Goal: Complete application form: Complete application form

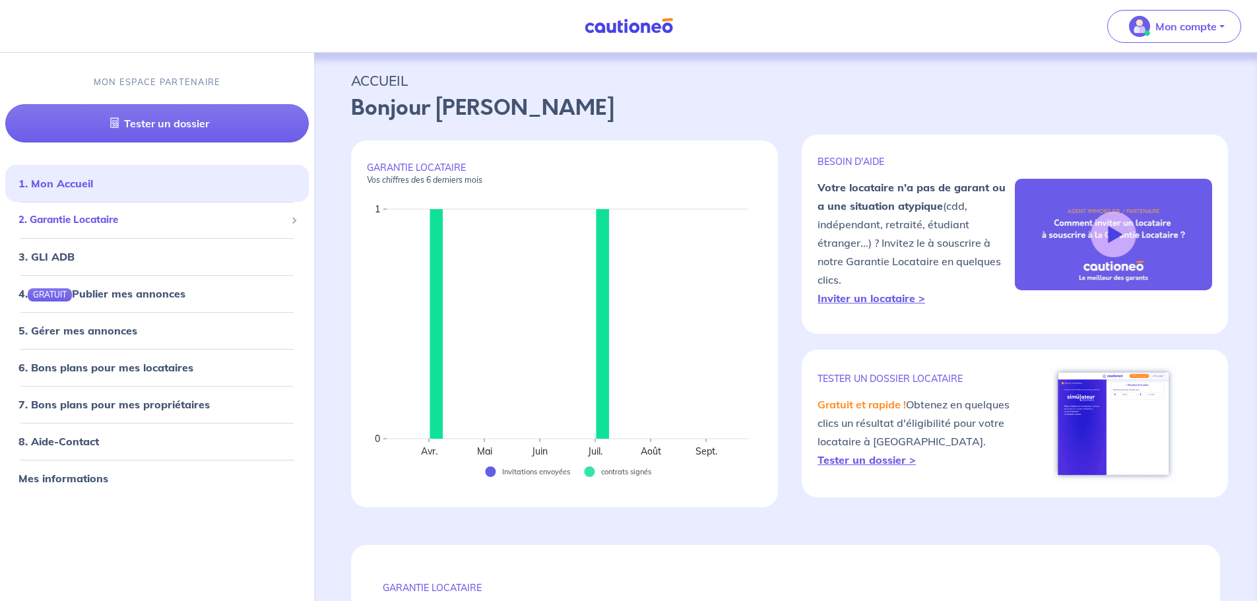
click at [92, 217] on span "2. Garantie Locataire" at bounding box center [151, 219] width 267 height 15
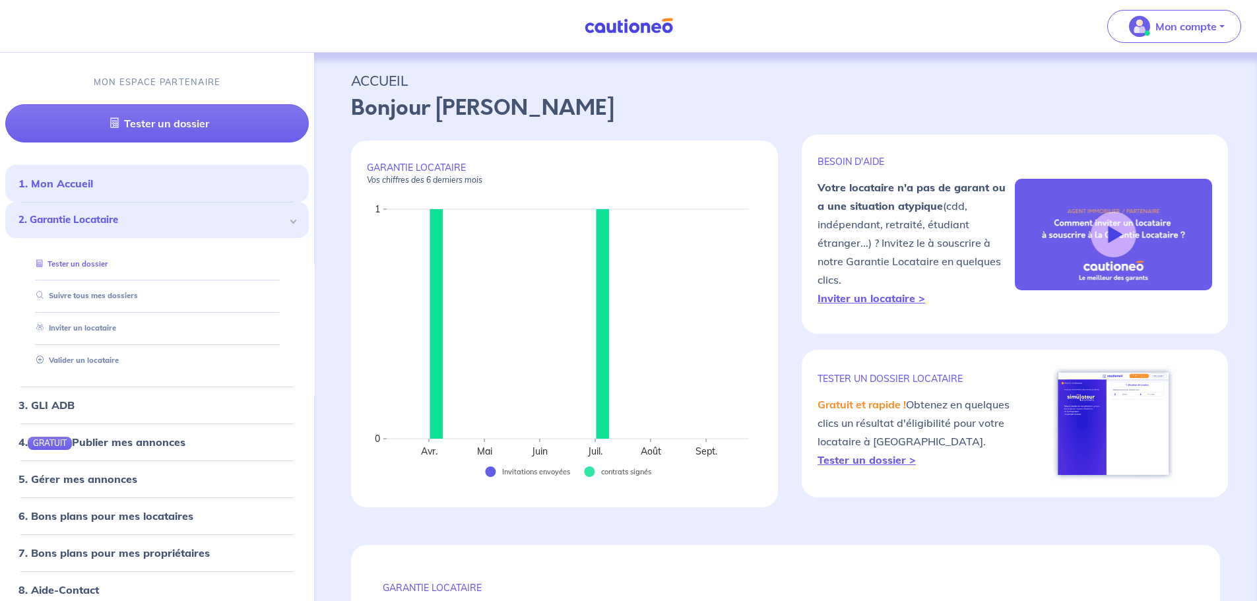
click at [96, 261] on link "Tester un dossier" at bounding box center [69, 263] width 77 height 9
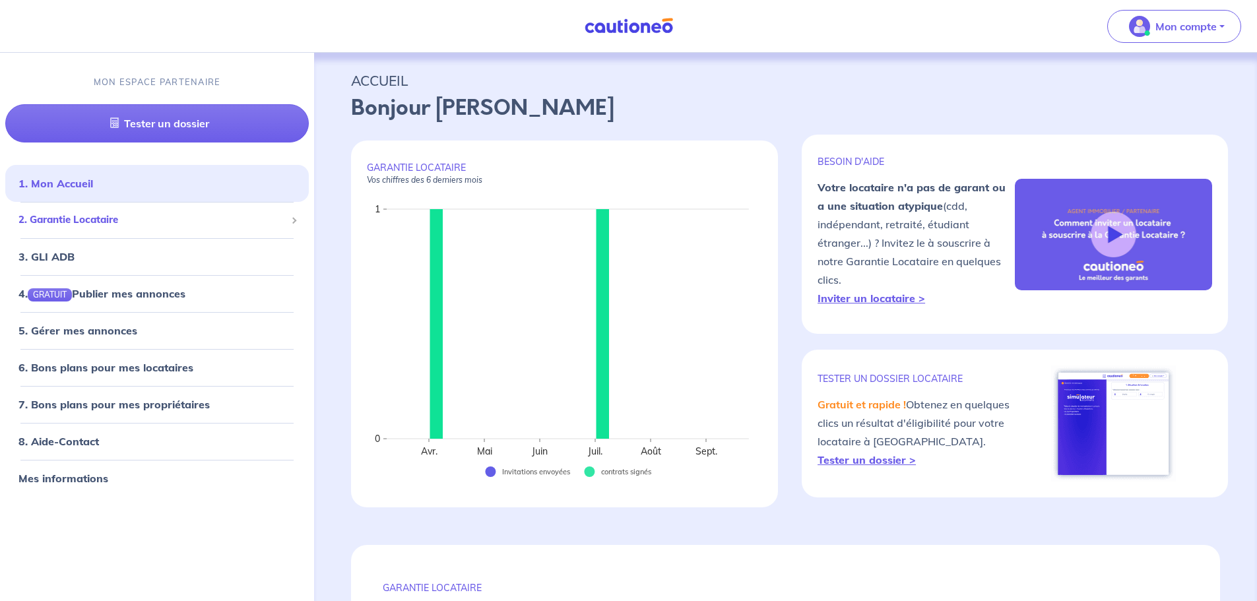
click at [102, 219] on span "2. Garantie Locataire" at bounding box center [151, 219] width 267 height 15
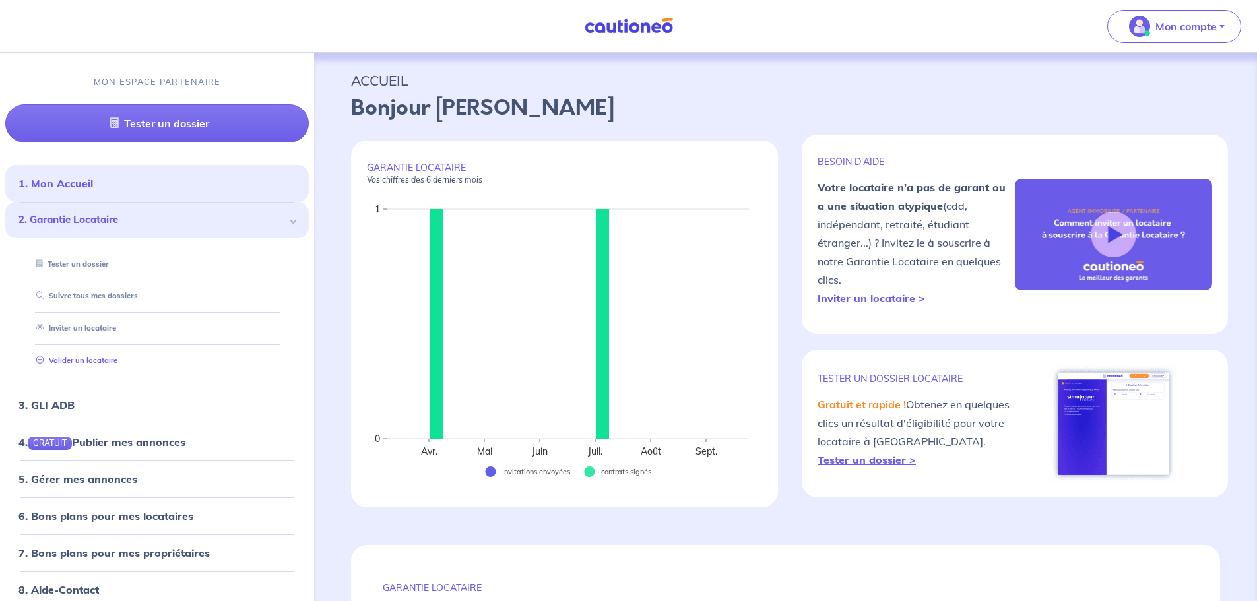
click at [78, 357] on link "Valider un locataire" at bounding box center [74, 360] width 86 height 9
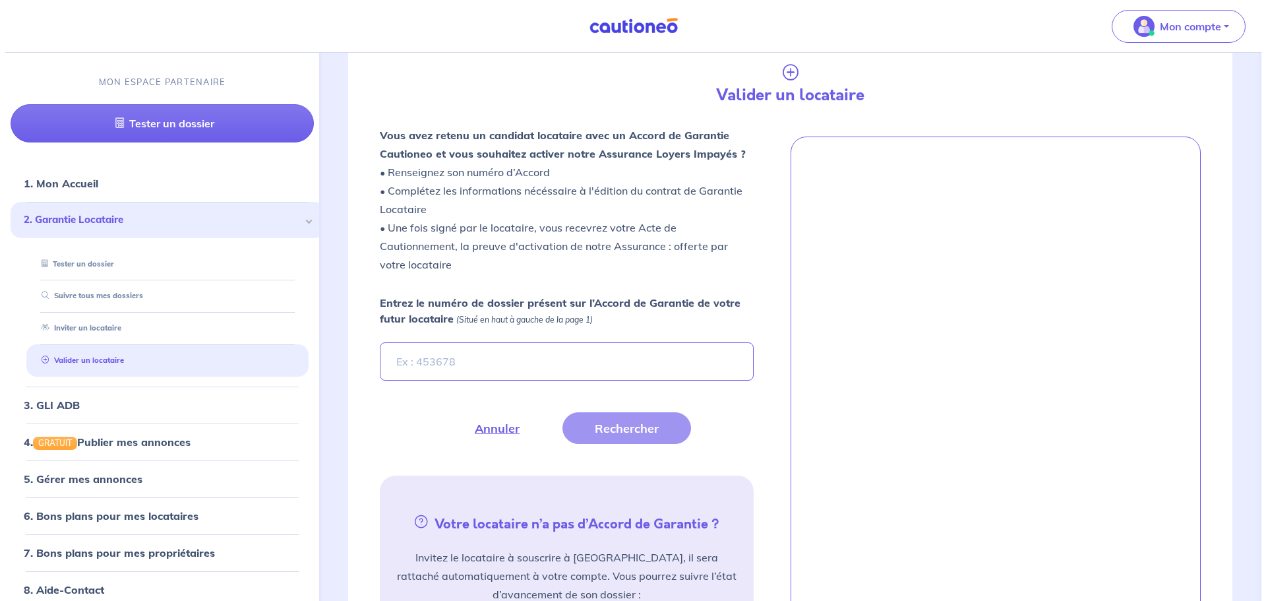
scroll to position [367, 0]
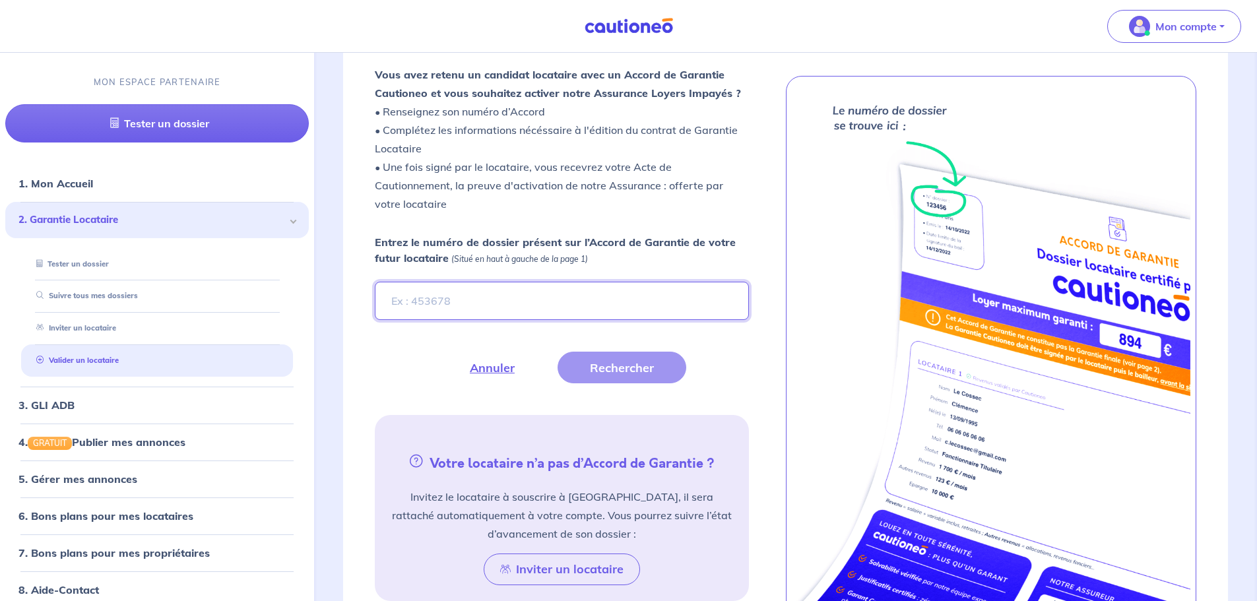
type input "j"
type input "JGKxey"
click at [603, 363] on button "Rechercher" at bounding box center [621, 368] width 129 height 32
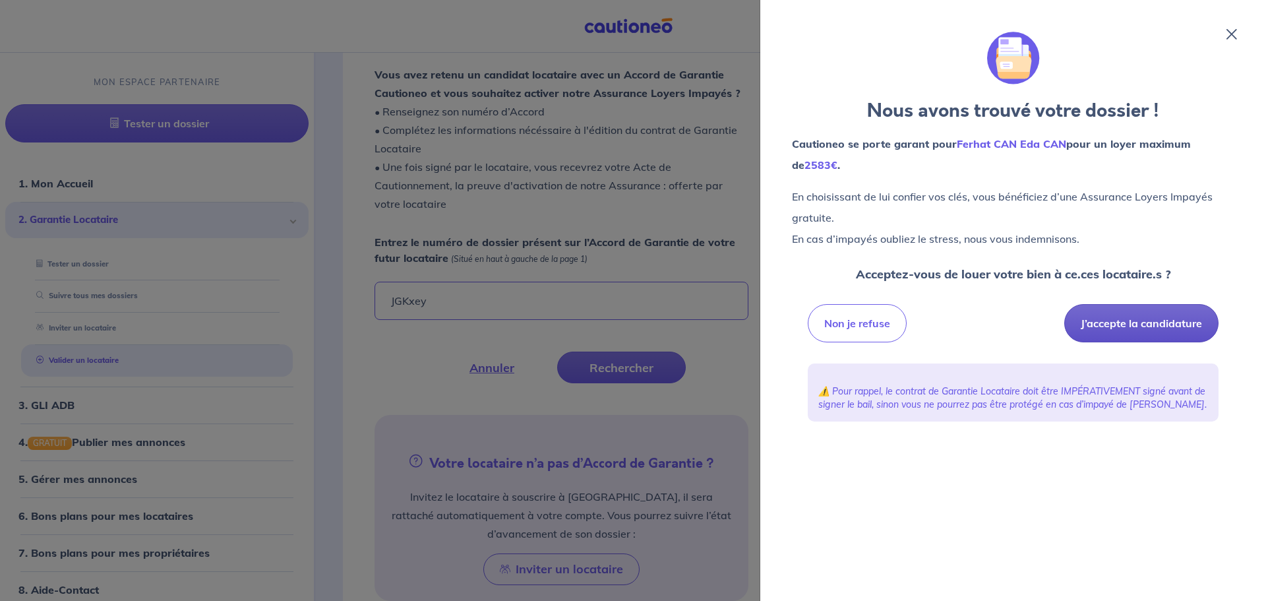
click at [1144, 317] on button "J’accepte la candidature" at bounding box center [1142, 323] width 154 height 38
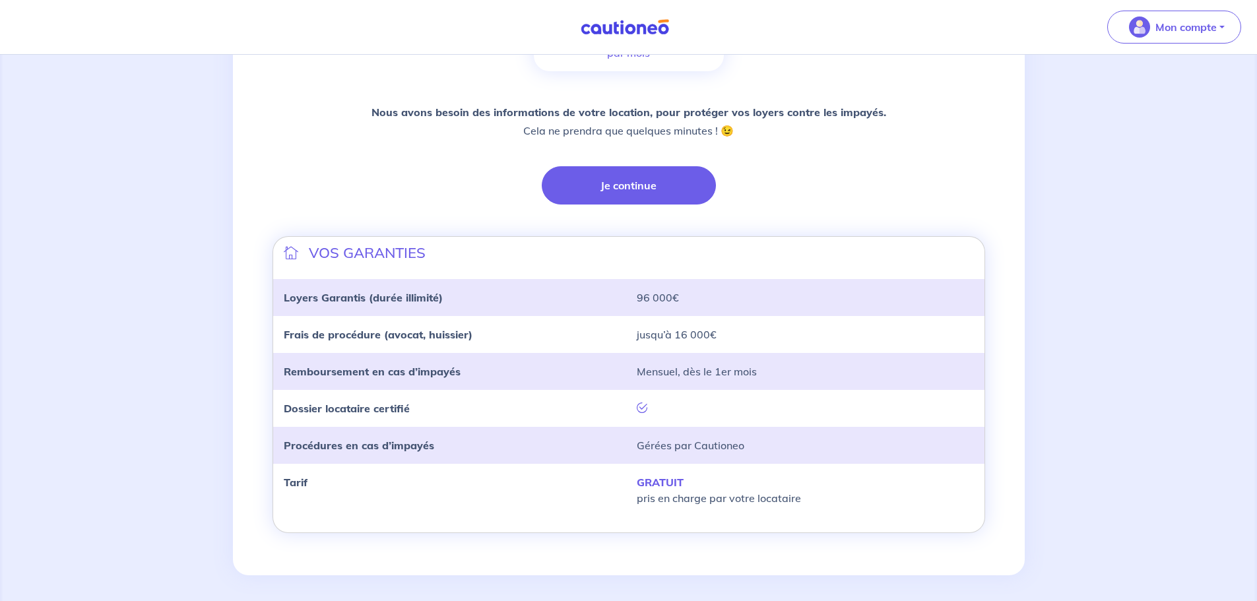
scroll to position [278, 0]
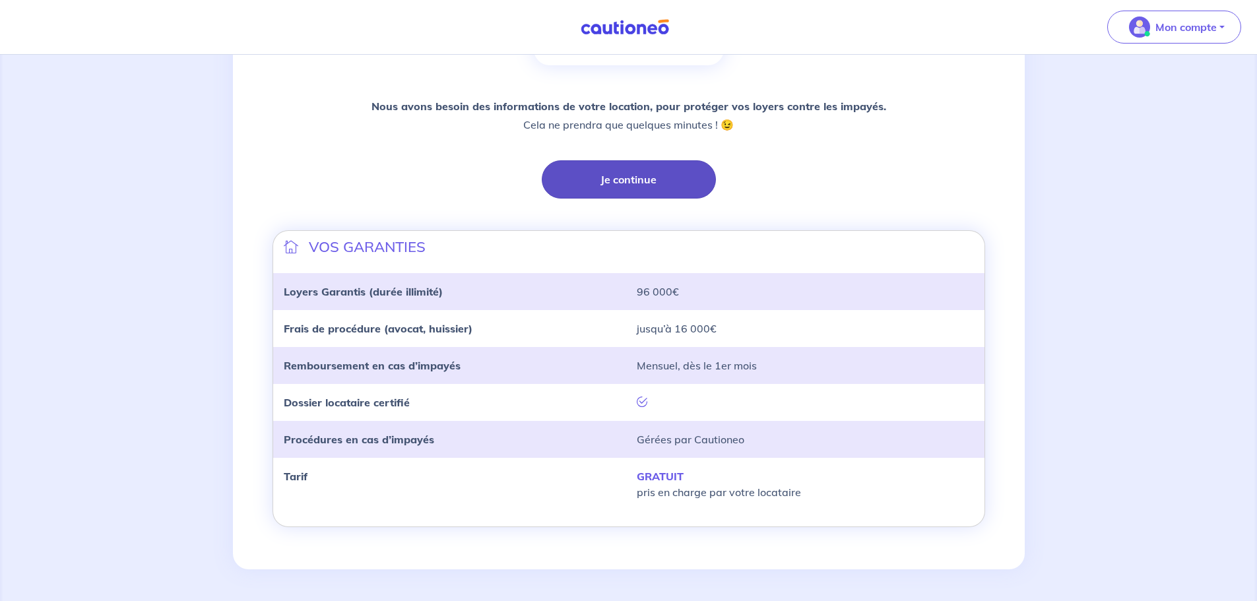
click at [611, 185] on button "Je continue" at bounding box center [629, 179] width 174 height 38
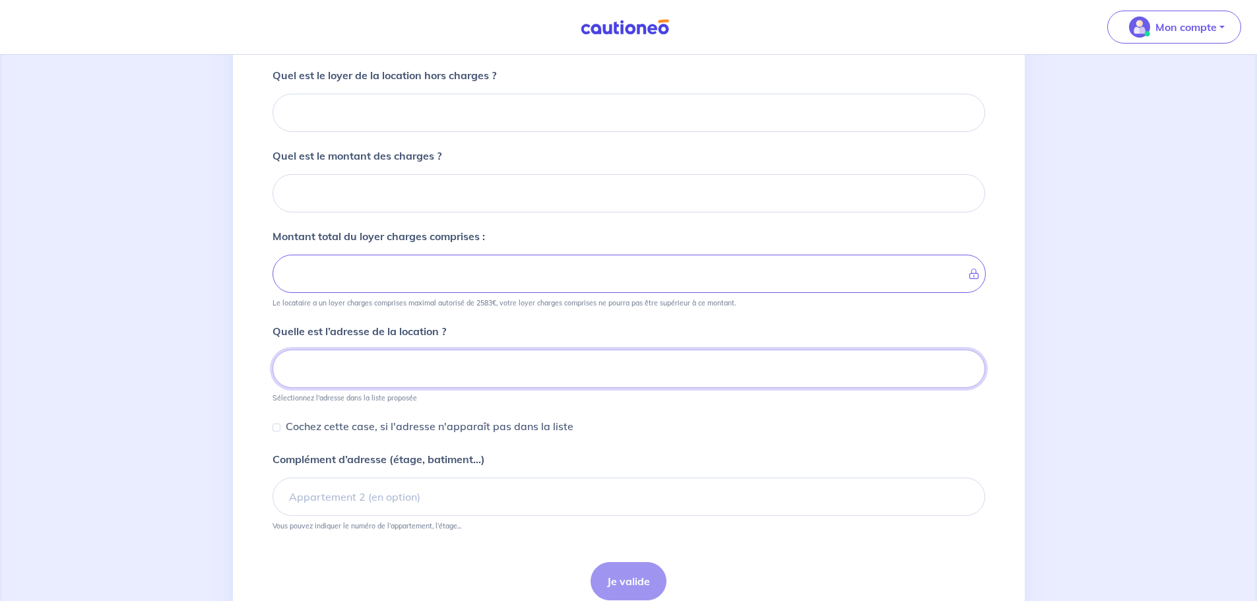
scroll to position [34, 0]
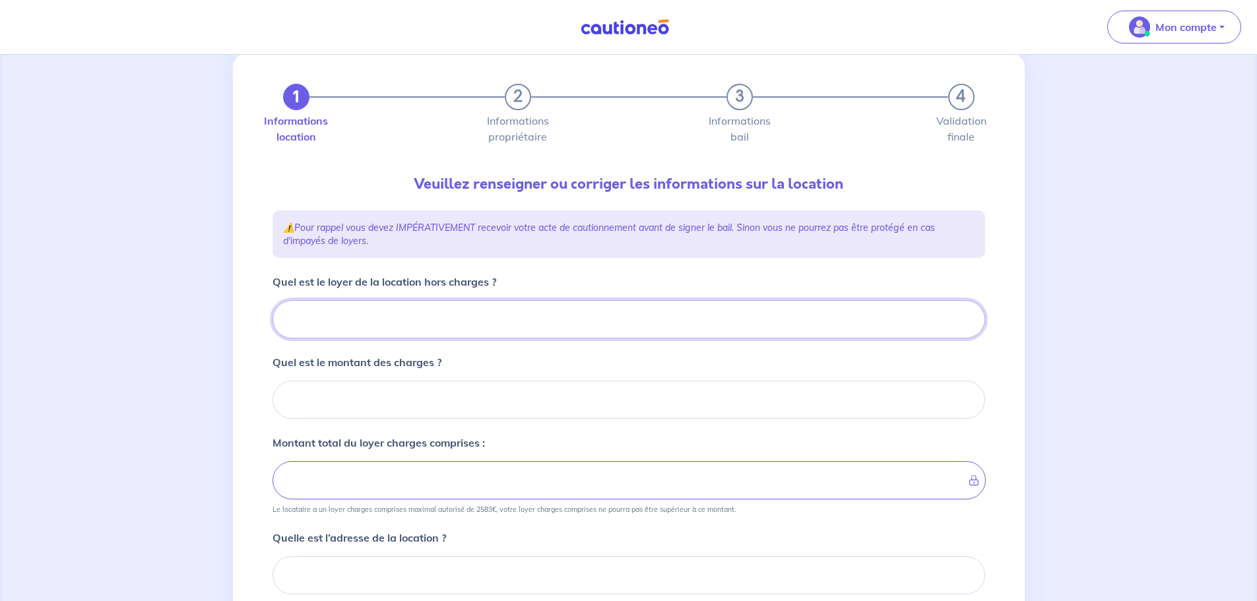
click at [327, 321] on input "Quel est le loyer de la location hors charges ?" at bounding box center [628, 319] width 712 height 38
type input "12"
type input "1200"
click at [315, 399] on input "Quel est le montant des charges ?" at bounding box center [628, 400] width 712 height 38
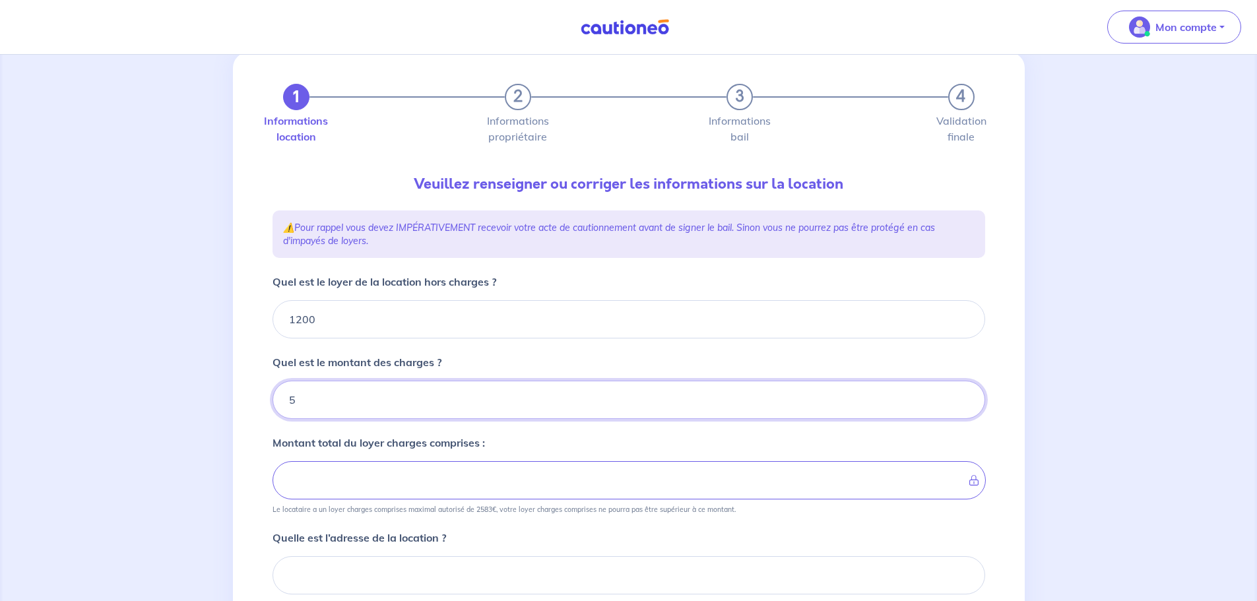
type input "50"
type input "1250"
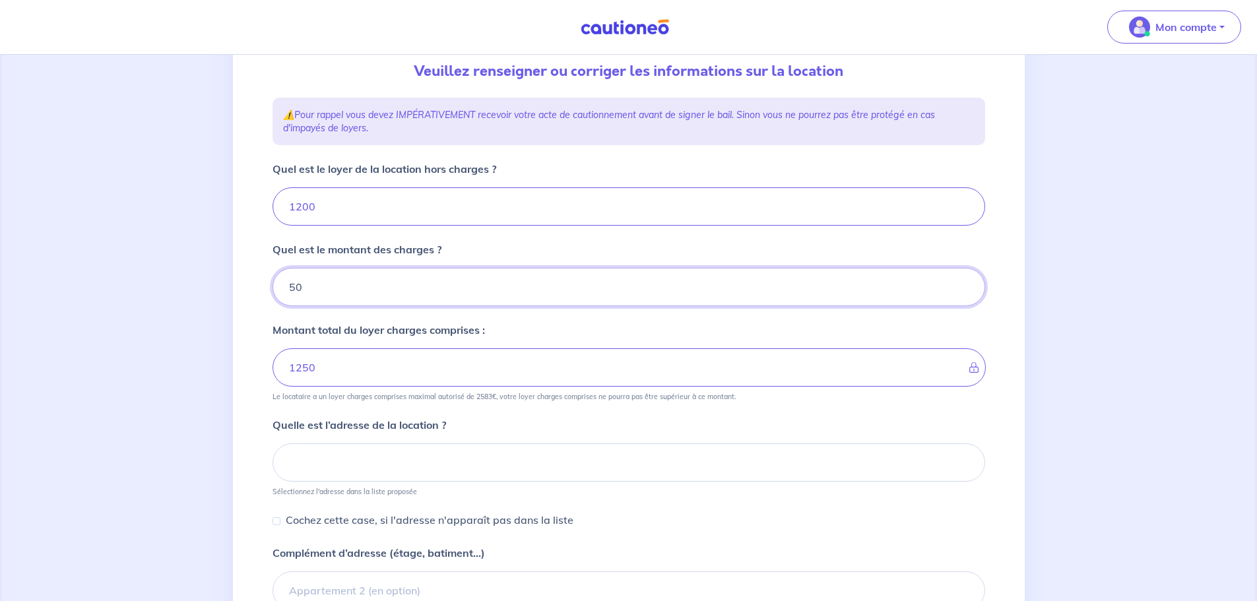
scroll to position [166, 0]
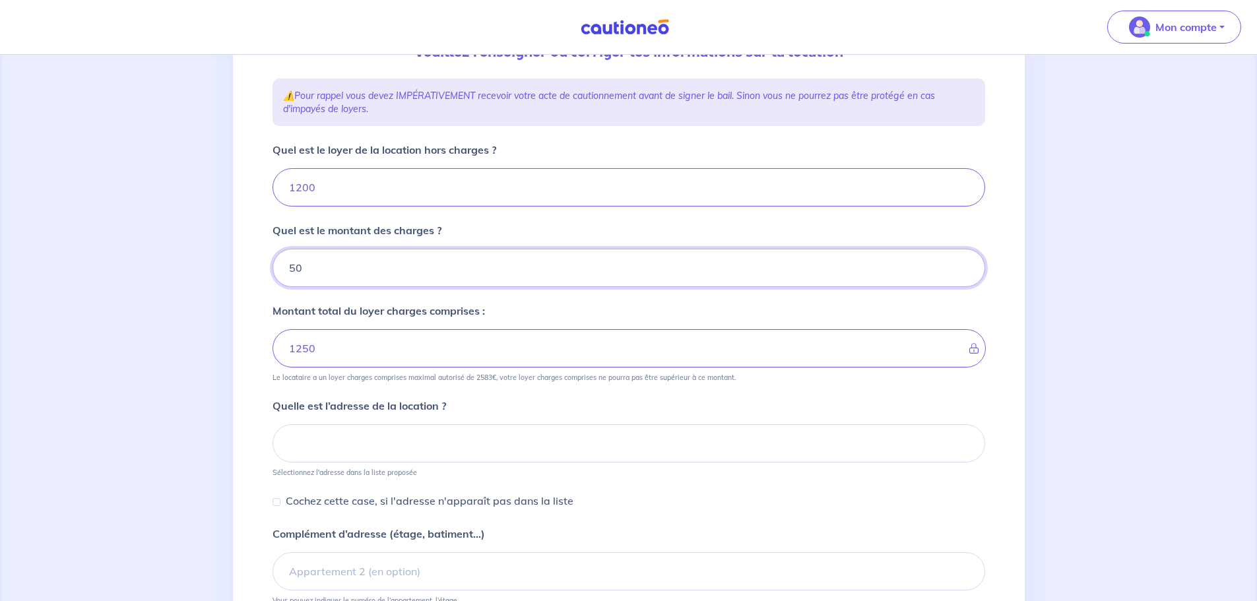
type input "50"
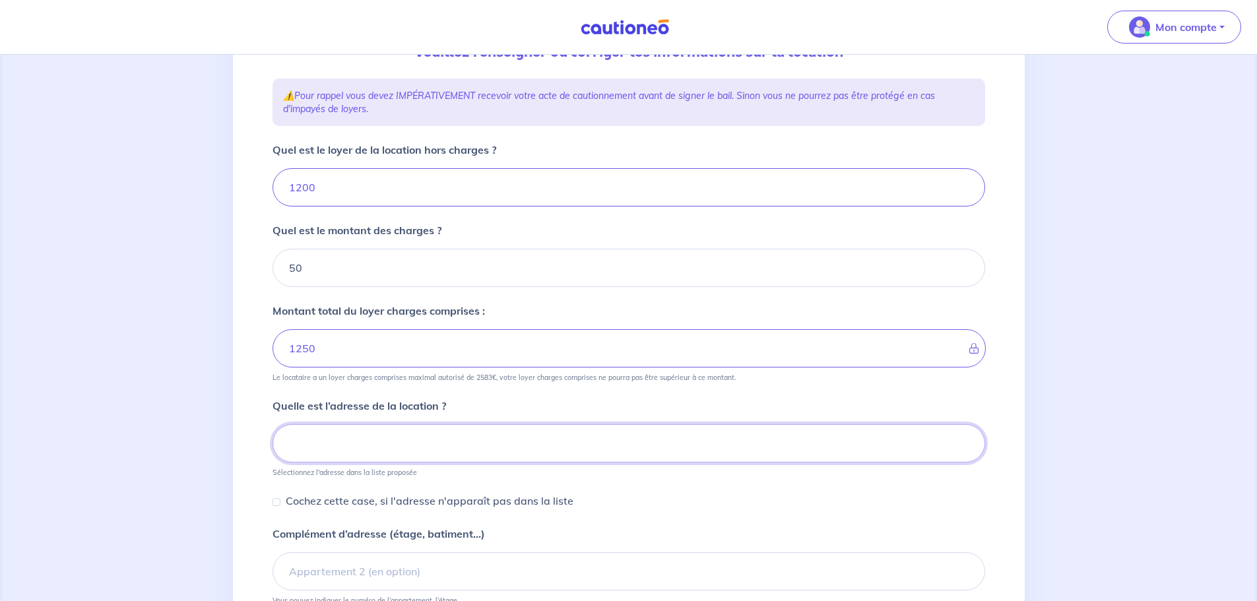
click at [328, 443] on input at bounding box center [628, 443] width 712 height 38
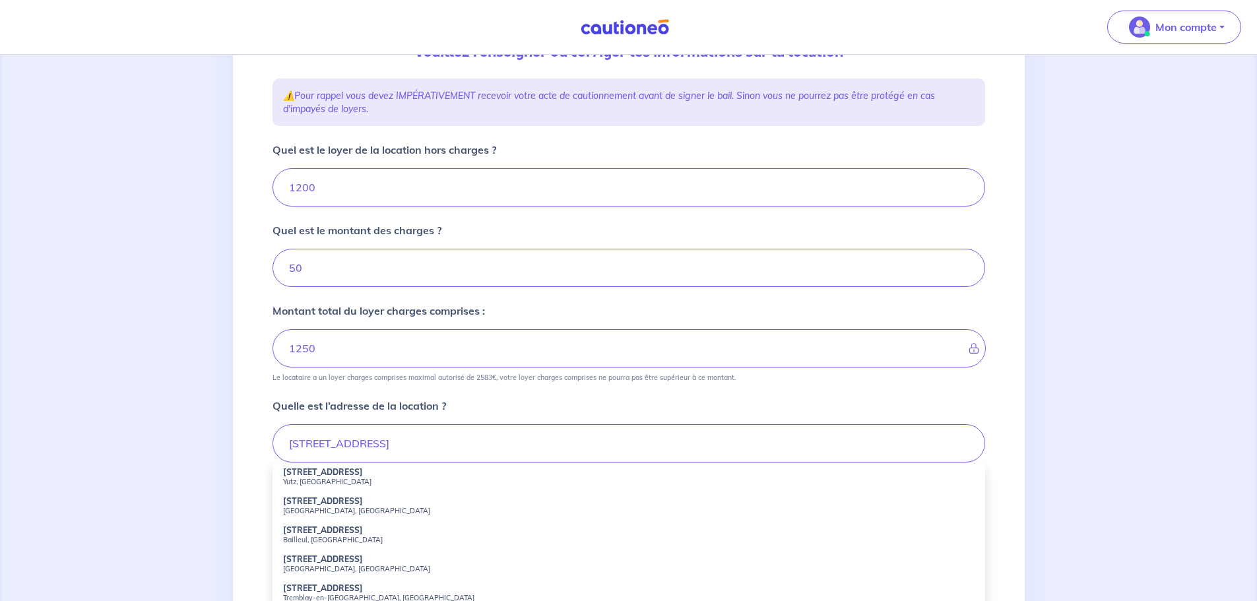
click at [327, 478] on small "Yutz, France" at bounding box center [628, 481] width 691 height 9
type input "169 Avenue des Nations, Yutz, France"
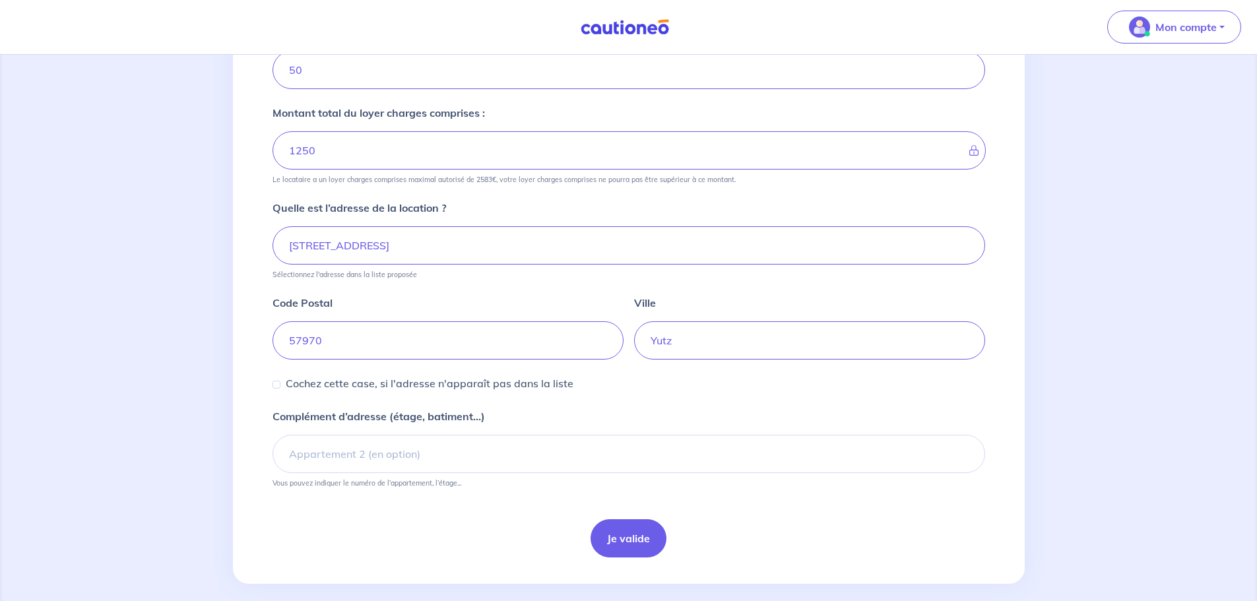
scroll to position [379, 0]
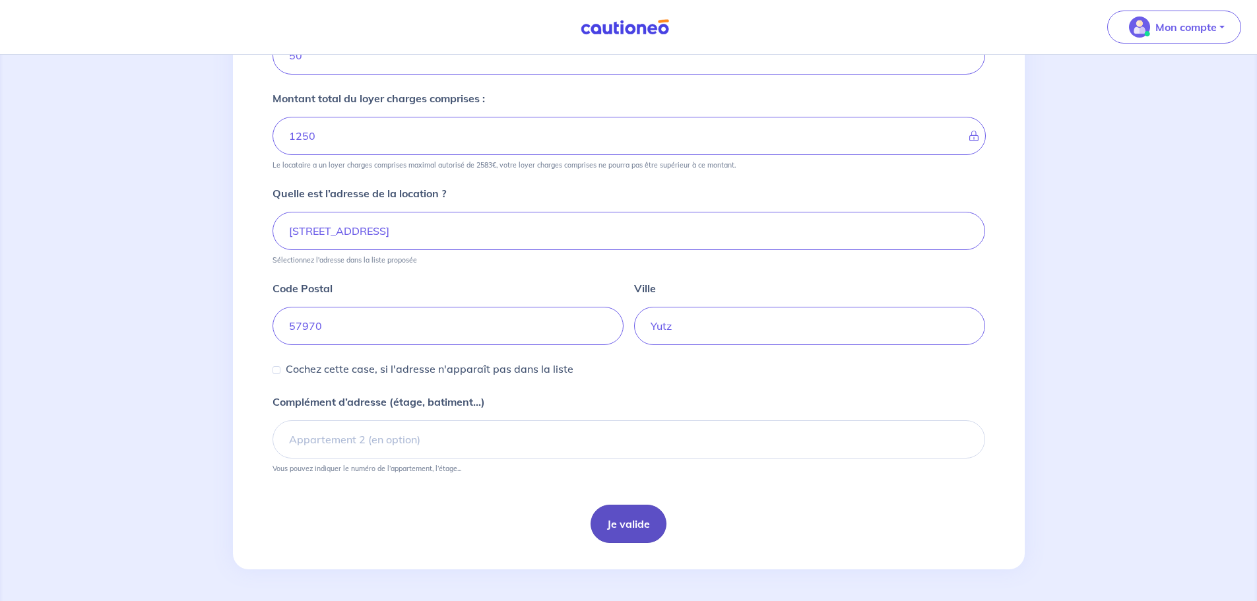
click at [623, 517] on button "Je valide" at bounding box center [628, 524] width 76 height 38
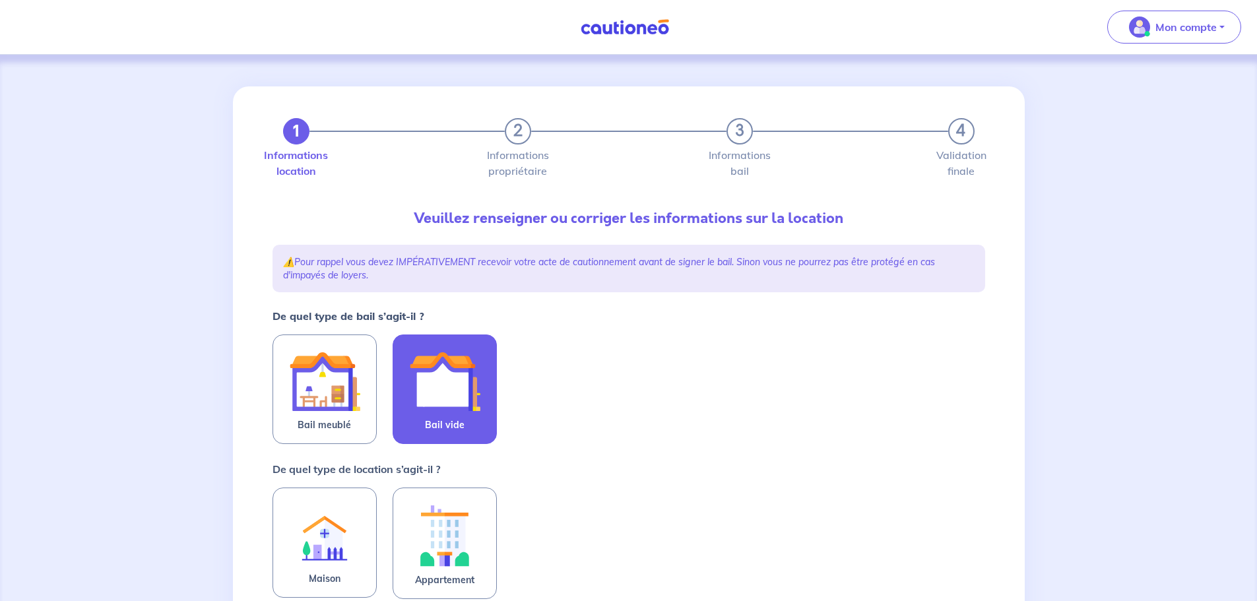
click at [421, 396] on img at bounding box center [444, 381] width 71 height 71
click at [0, 0] on input "Bail vide" at bounding box center [0, 0] width 0 height 0
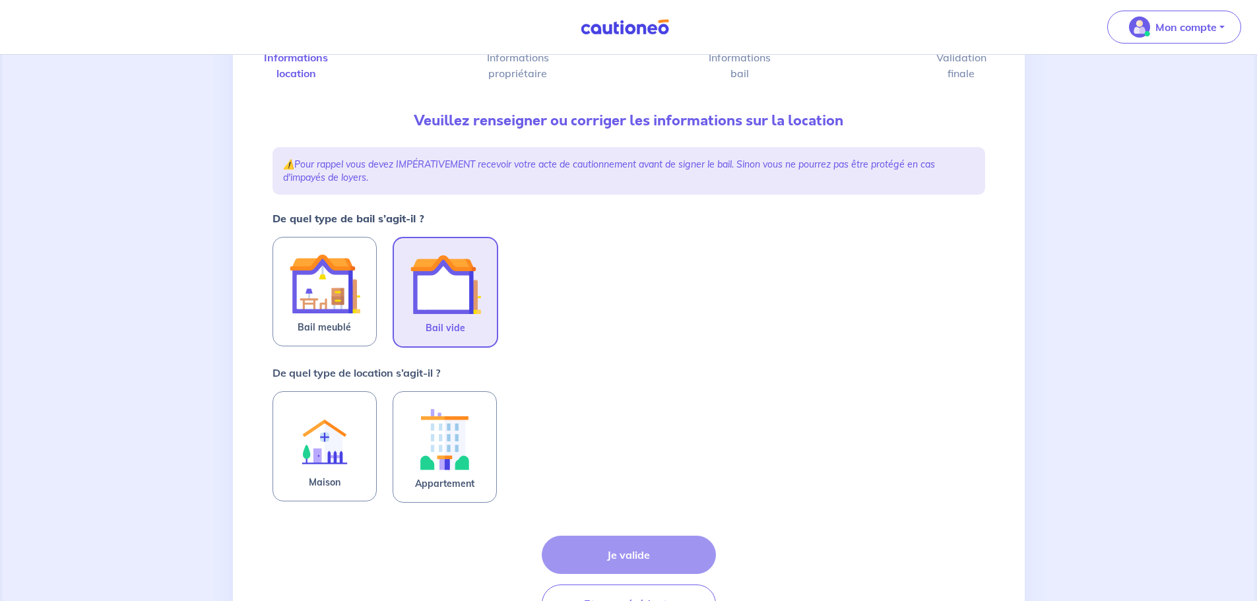
scroll to position [132, 0]
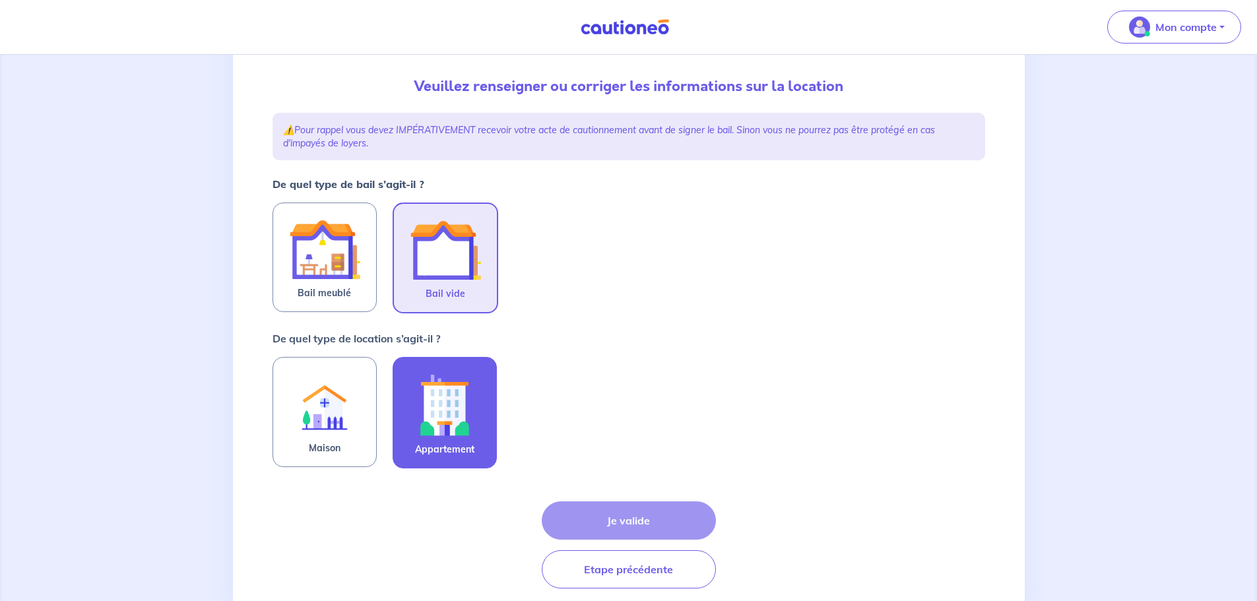
click at [432, 391] on img at bounding box center [444, 404] width 71 height 73
click at [0, 0] on input "Appartement" at bounding box center [0, 0] width 0 height 0
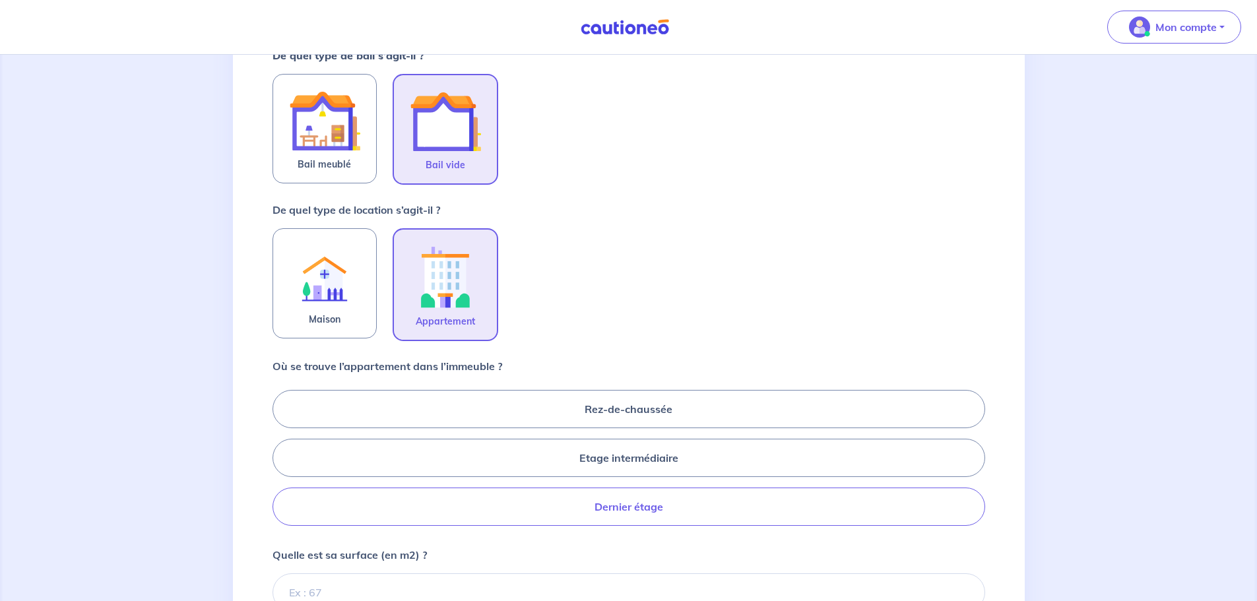
scroll to position [264, 0]
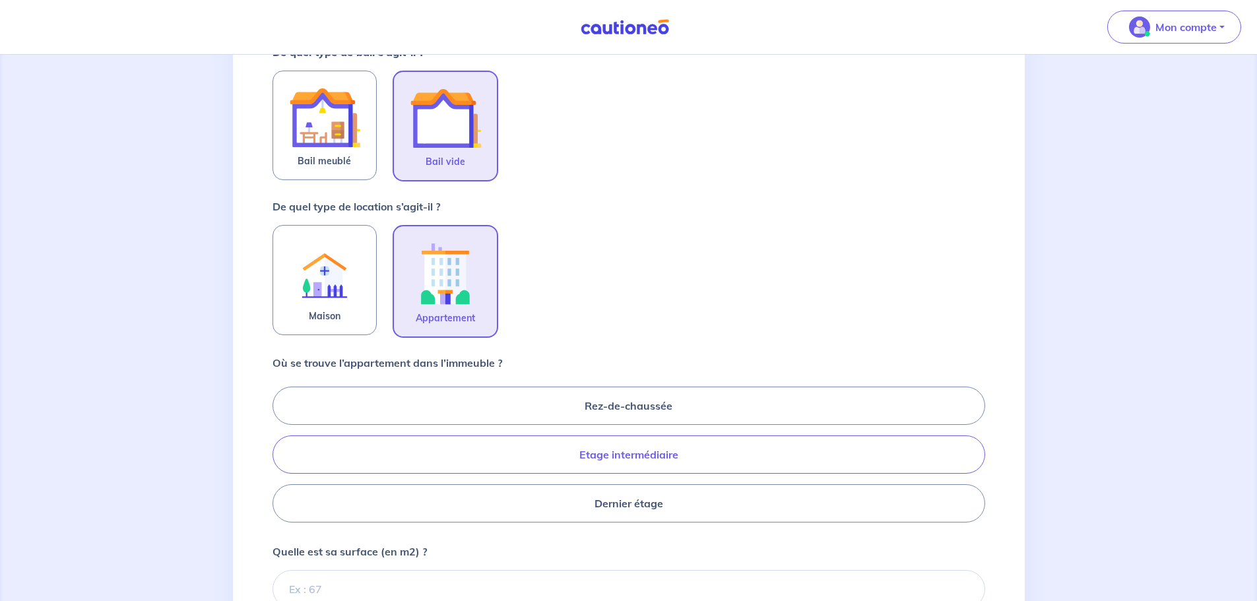
click at [623, 451] on label "Etage intermédiaire" at bounding box center [628, 454] width 712 height 38
click at [281, 451] on input "Etage intermédiaire" at bounding box center [276, 454] width 9 height 9
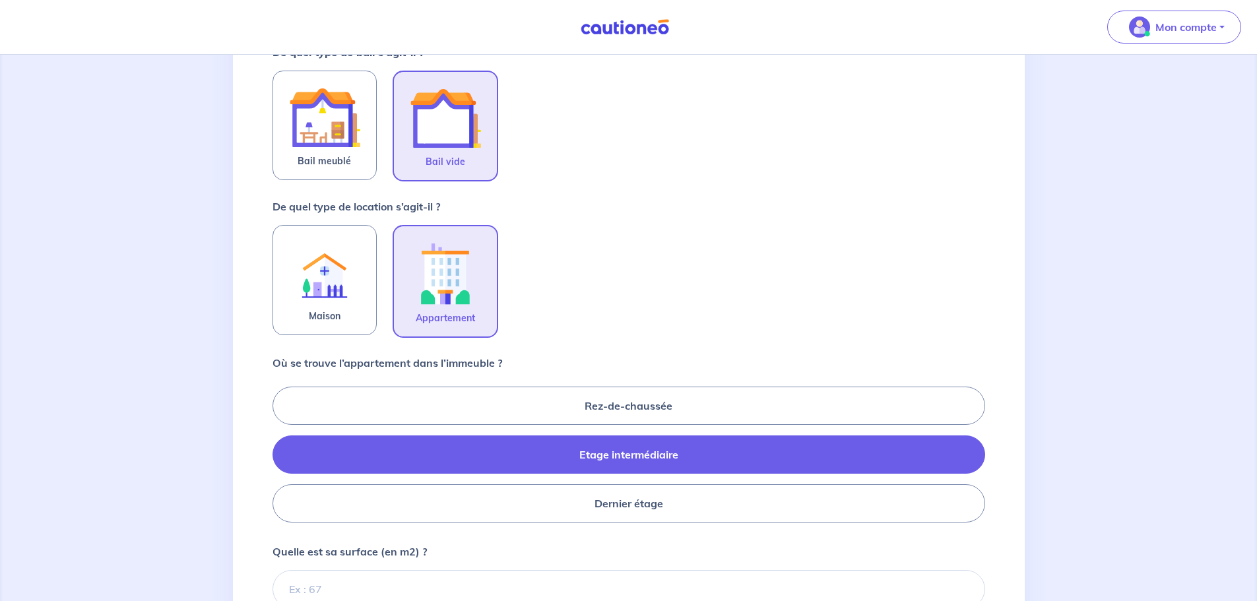
radio input "true"
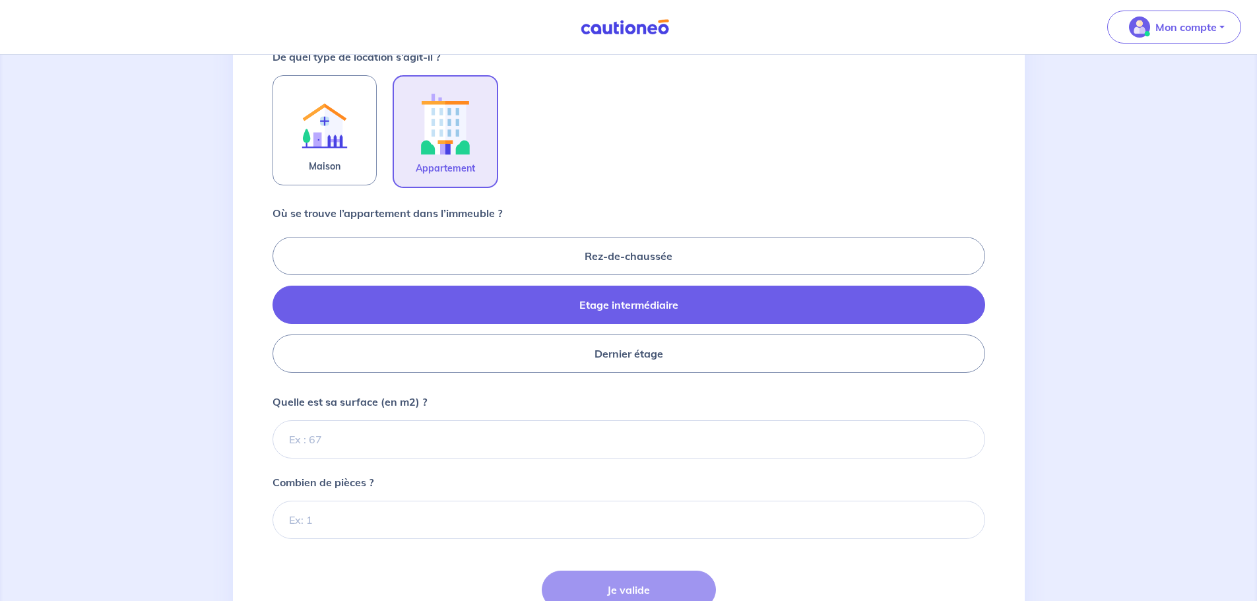
scroll to position [462, 0]
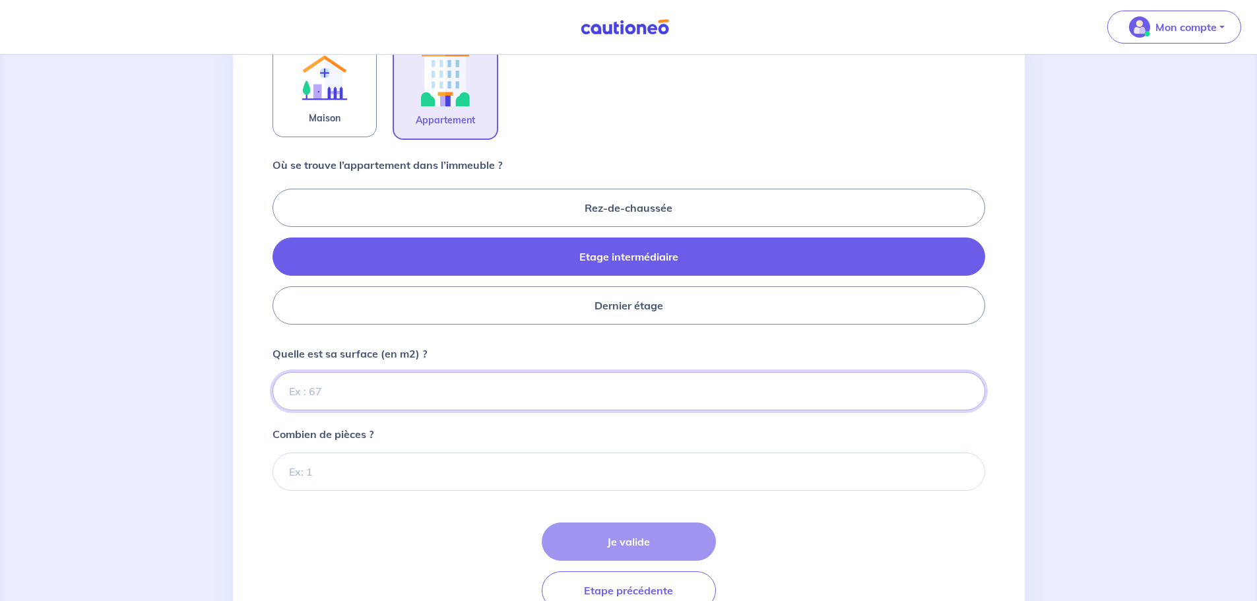
click at [338, 392] on input "Quelle est sa surface (en m2) ?" at bounding box center [628, 391] width 712 height 38
type input "90"
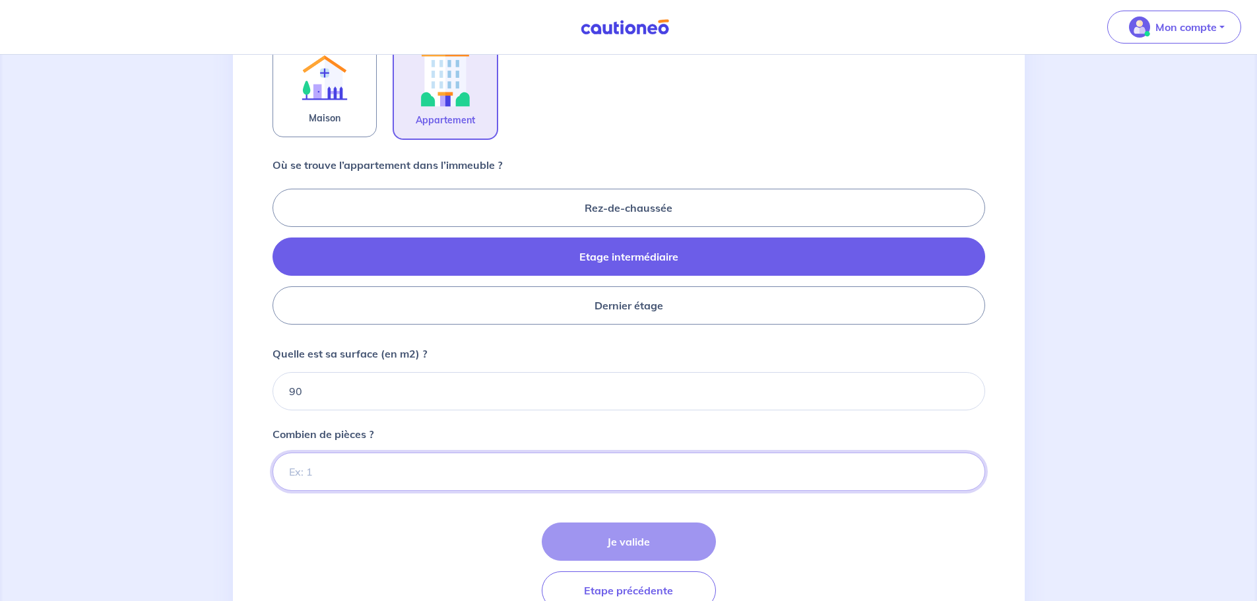
click at [333, 473] on input "Combien de pièces ?" at bounding box center [628, 471] width 712 height 38
type input "5"
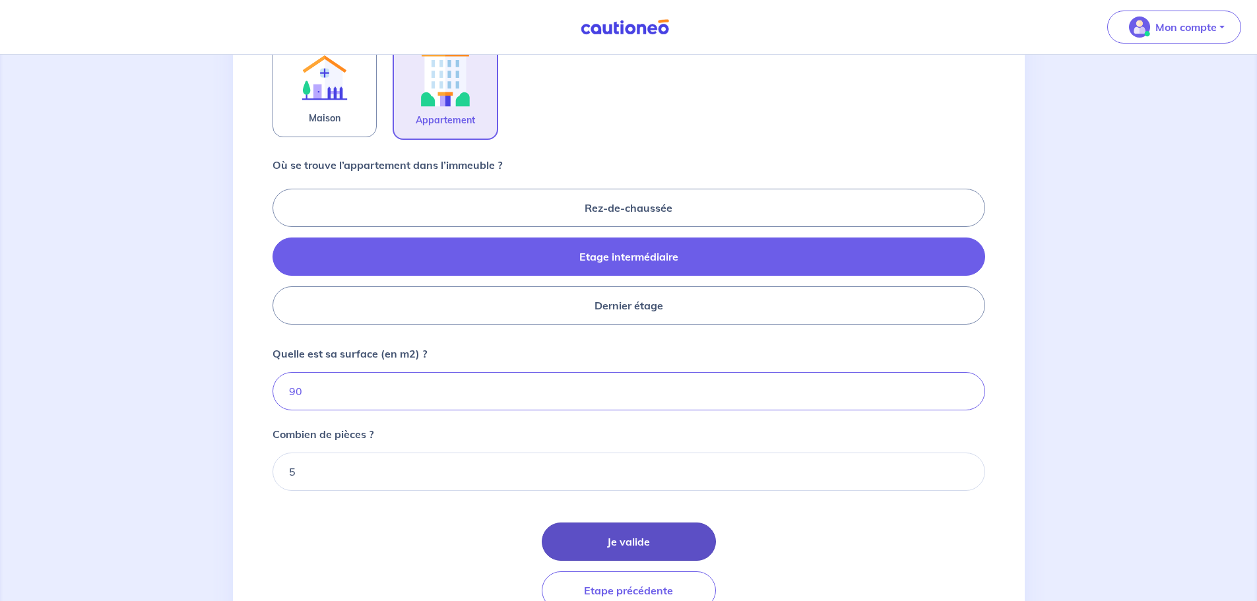
click at [631, 544] on button "Je valide" at bounding box center [629, 541] width 174 height 38
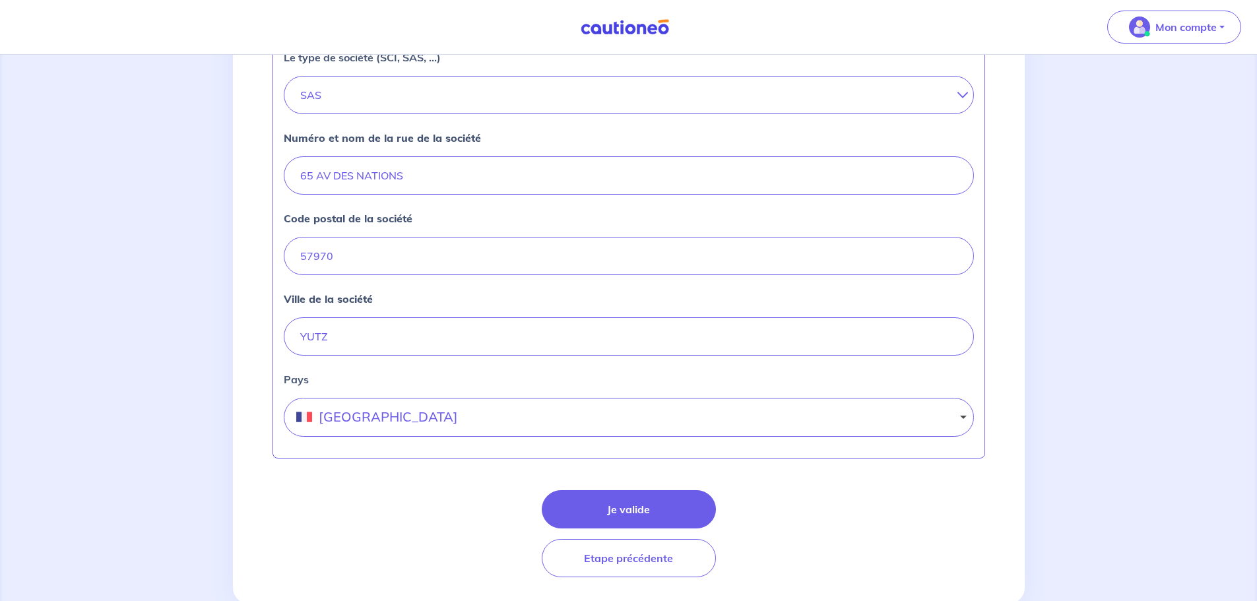
scroll to position [518, 0]
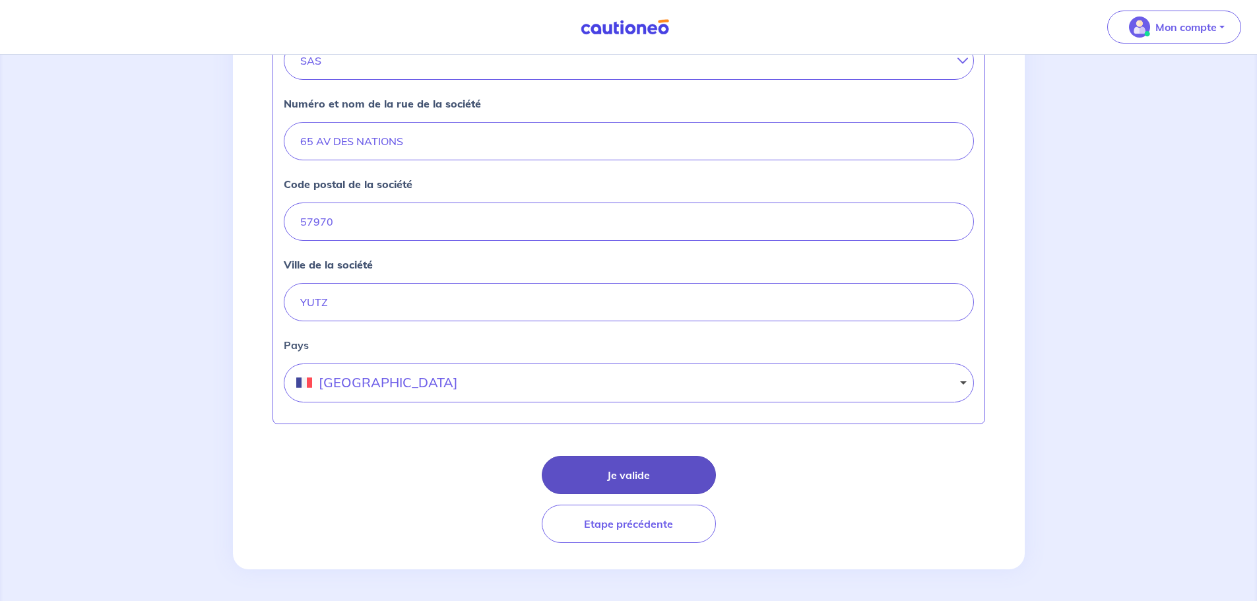
click at [652, 473] on button "Je valide" at bounding box center [629, 475] width 174 height 38
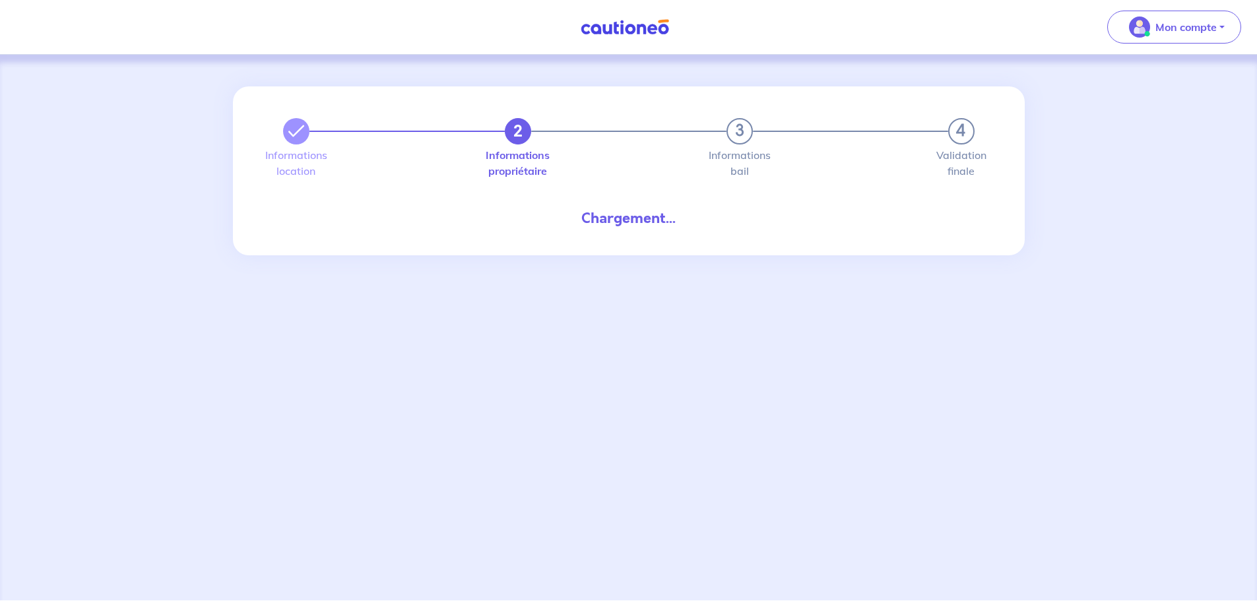
select select "FR"
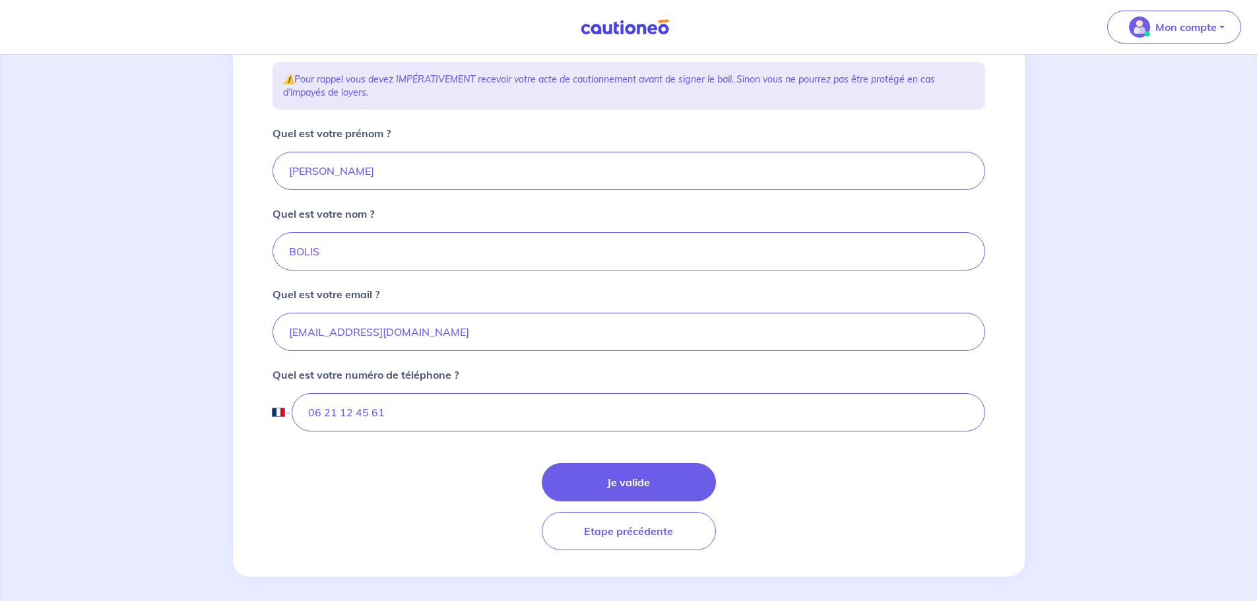
scroll to position [232, 0]
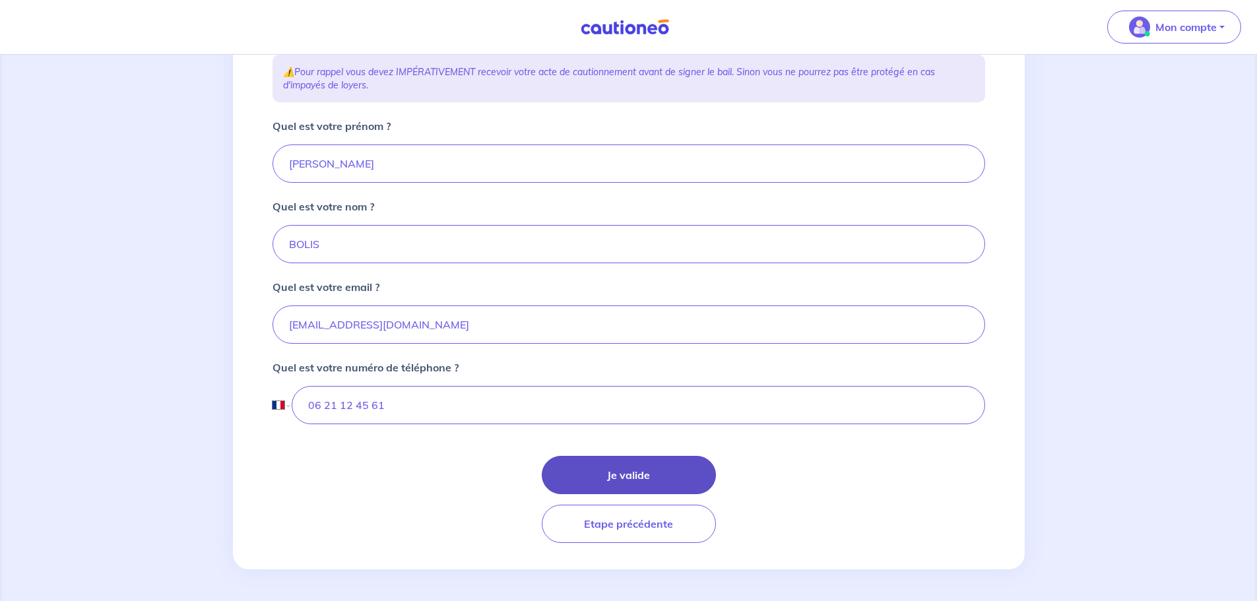
click at [636, 474] on button "Je valide" at bounding box center [629, 475] width 174 height 38
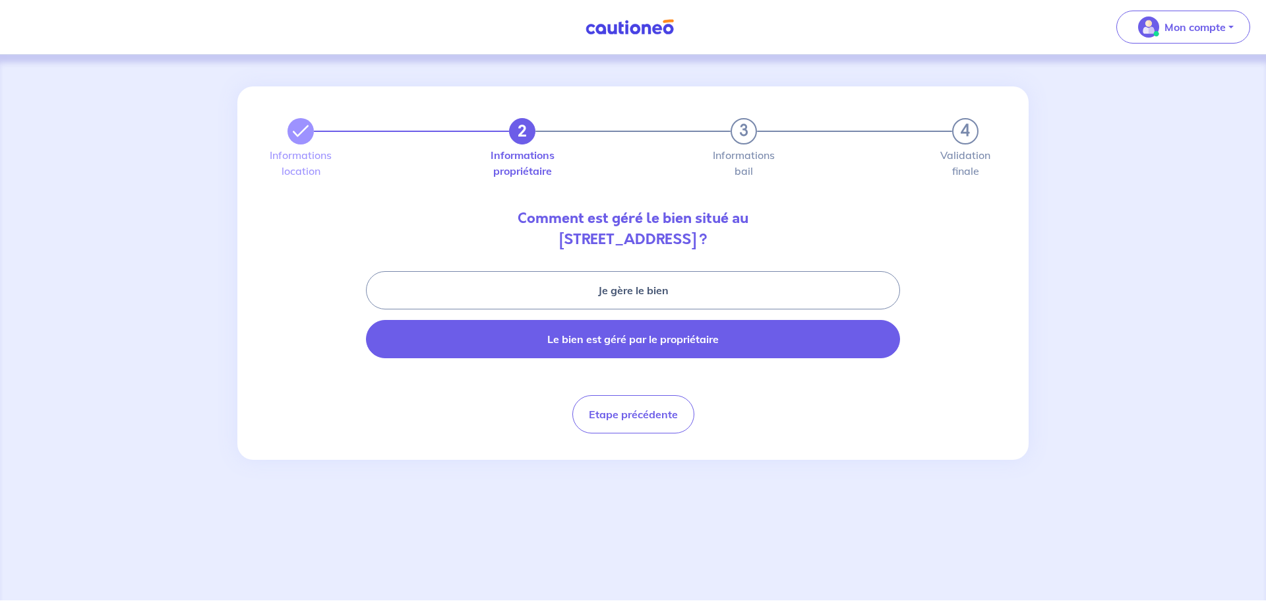
click at [640, 345] on button "Le bien est géré par le propriétaire" at bounding box center [633, 339] width 534 height 38
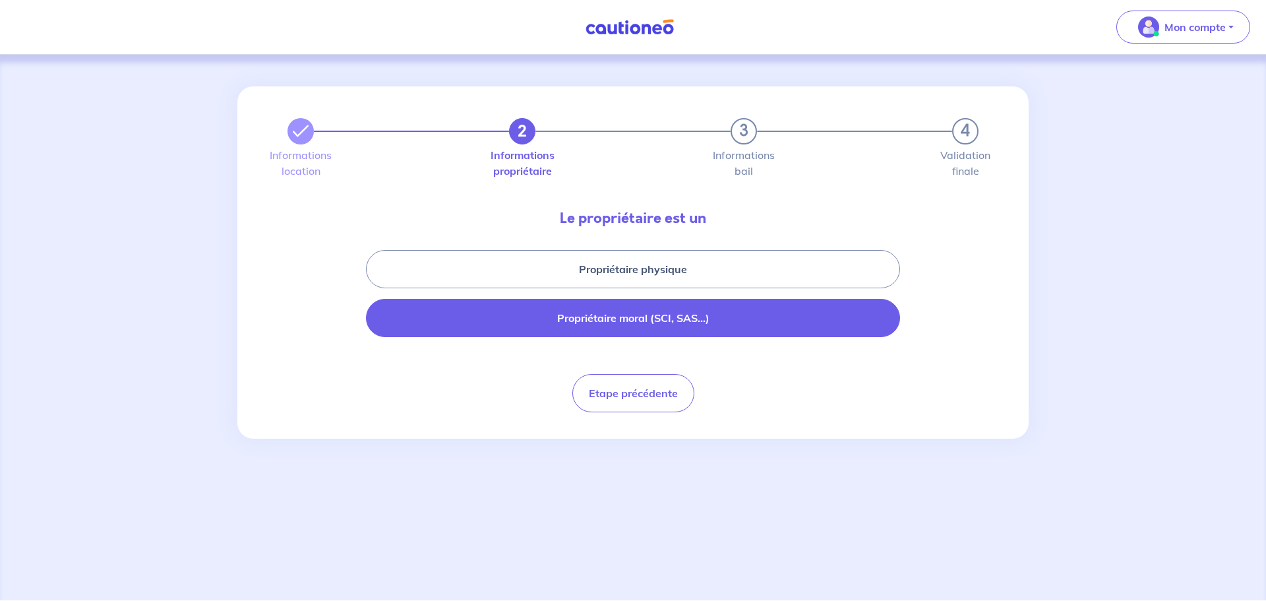
click at [635, 315] on button "Propriétaire moral (SCI, SAS...)" at bounding box center [633, 318] width 534 height 38
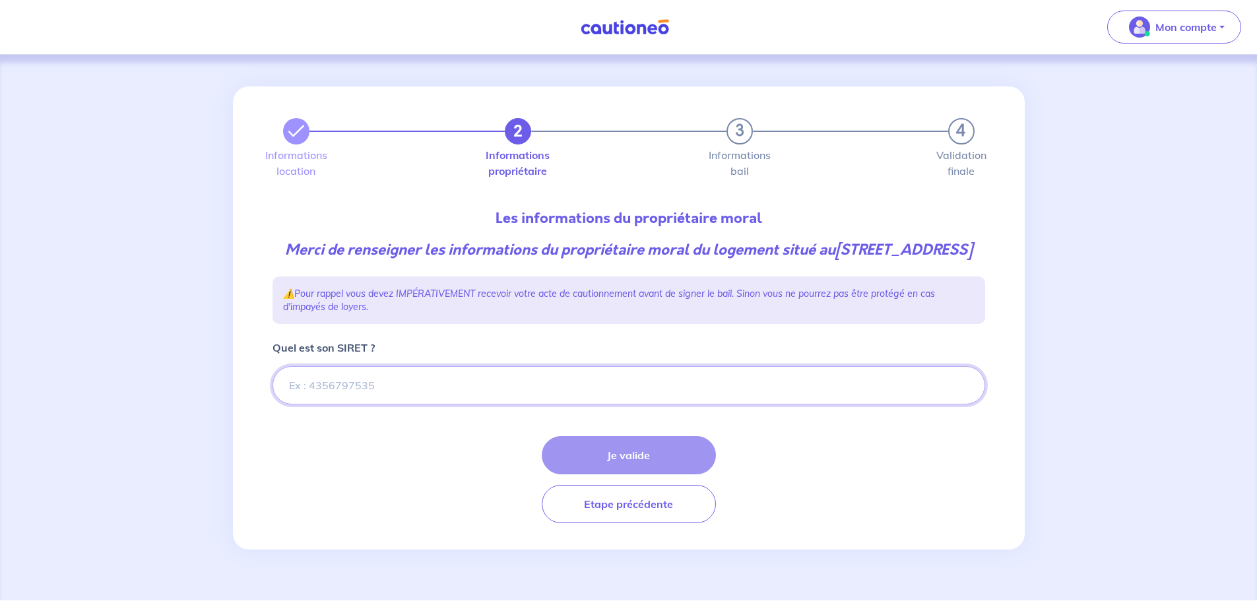
click at [353, 402] on input "Quel est son SIRET ?" at bounding box center [628, 385] width 712 height 38
paste input "94898084200017"
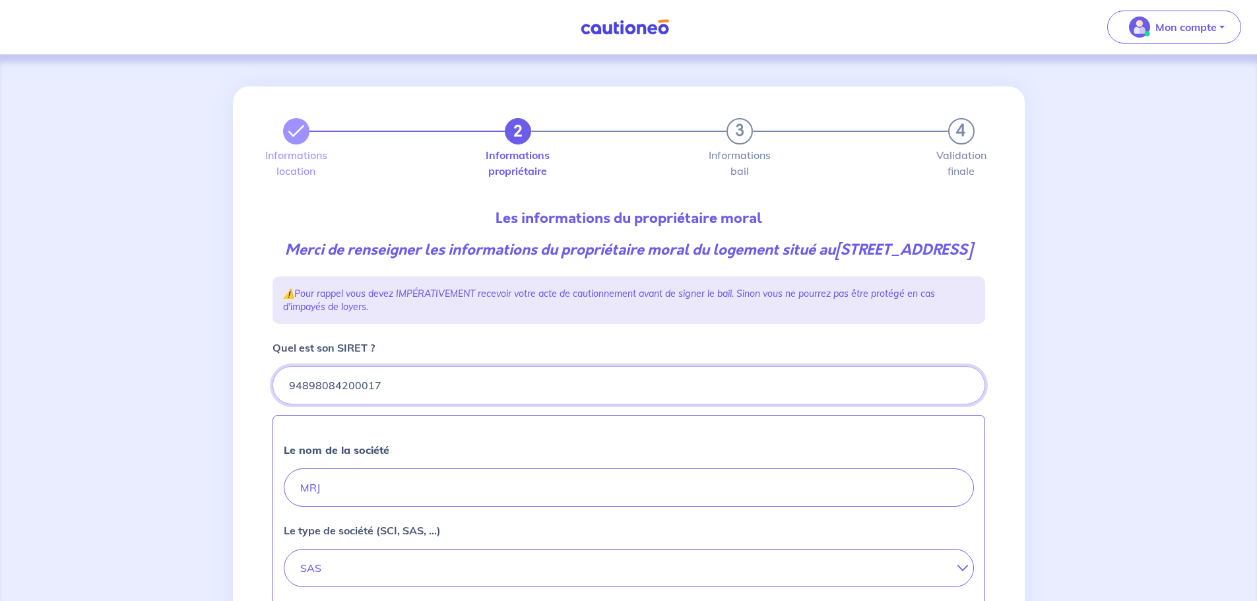
type input "94898084200017"
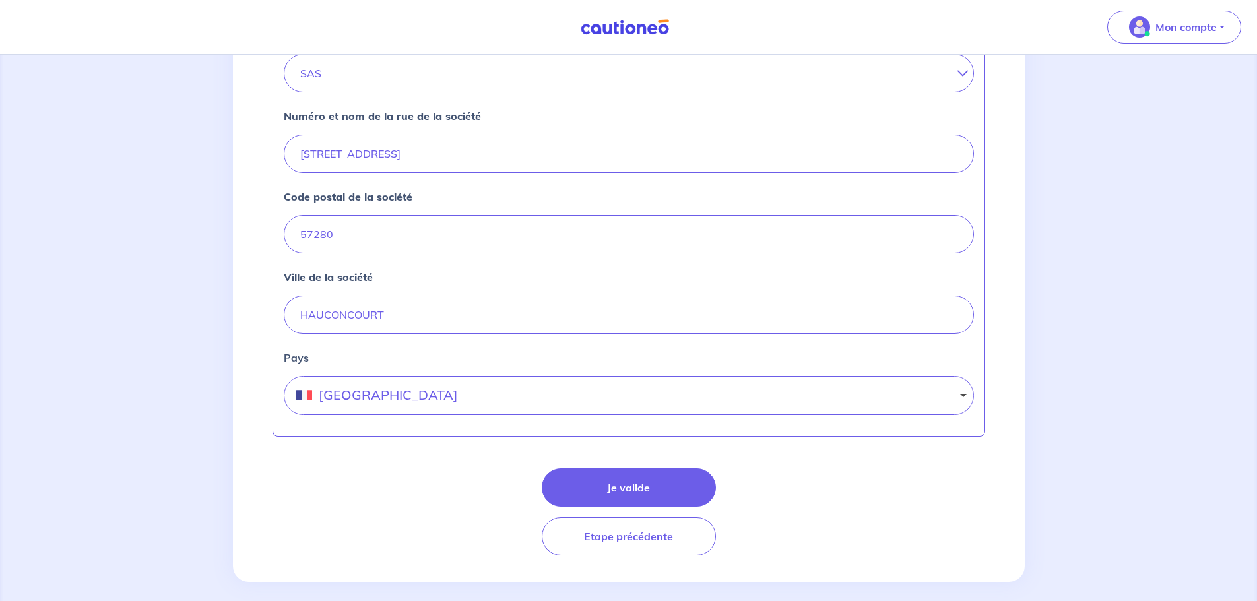
scroll to position [528, 0]
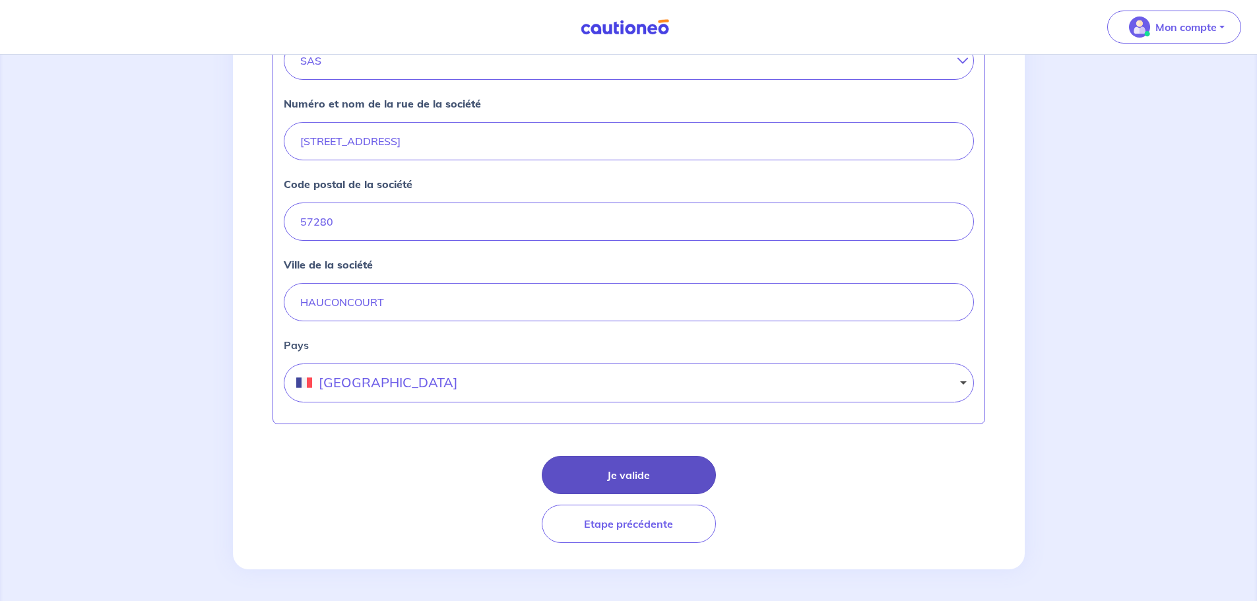
click at [601, 475] on button "Je valide" at bounding box center [629, 475] width 174 height 38
select select "FR"
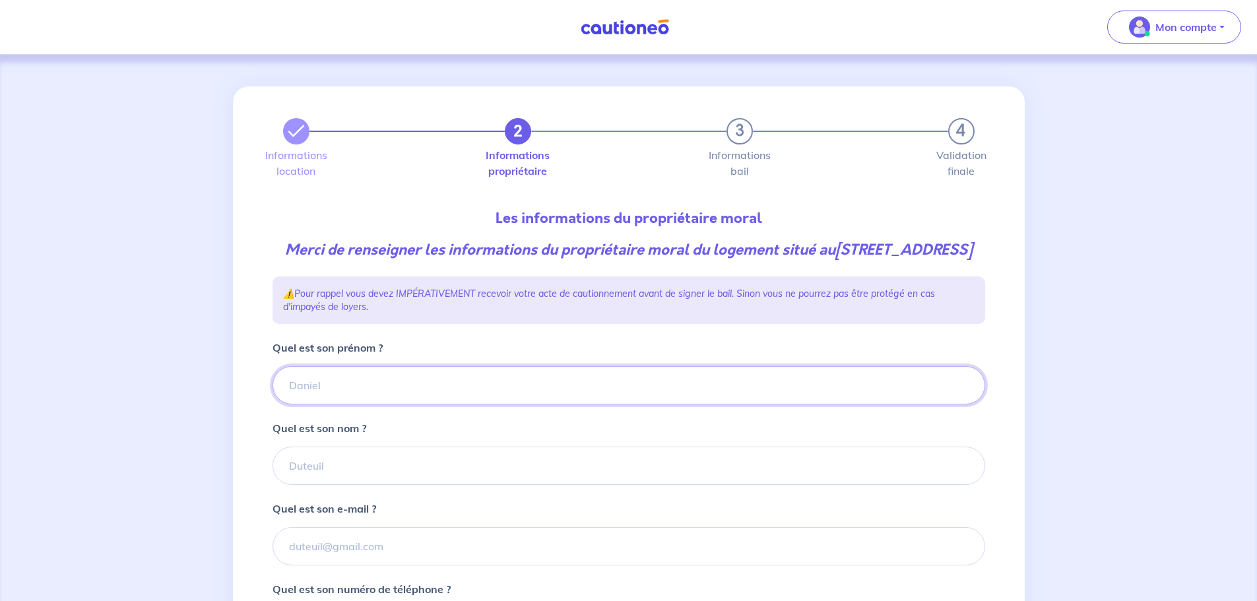
click at [330, 404] on input "Quel est son prénom ?" at bounding box center [628, 385] width 712 height 38
type input "Michel"
type input "RODE"
paste input "m.rode@stradestpart.fr"
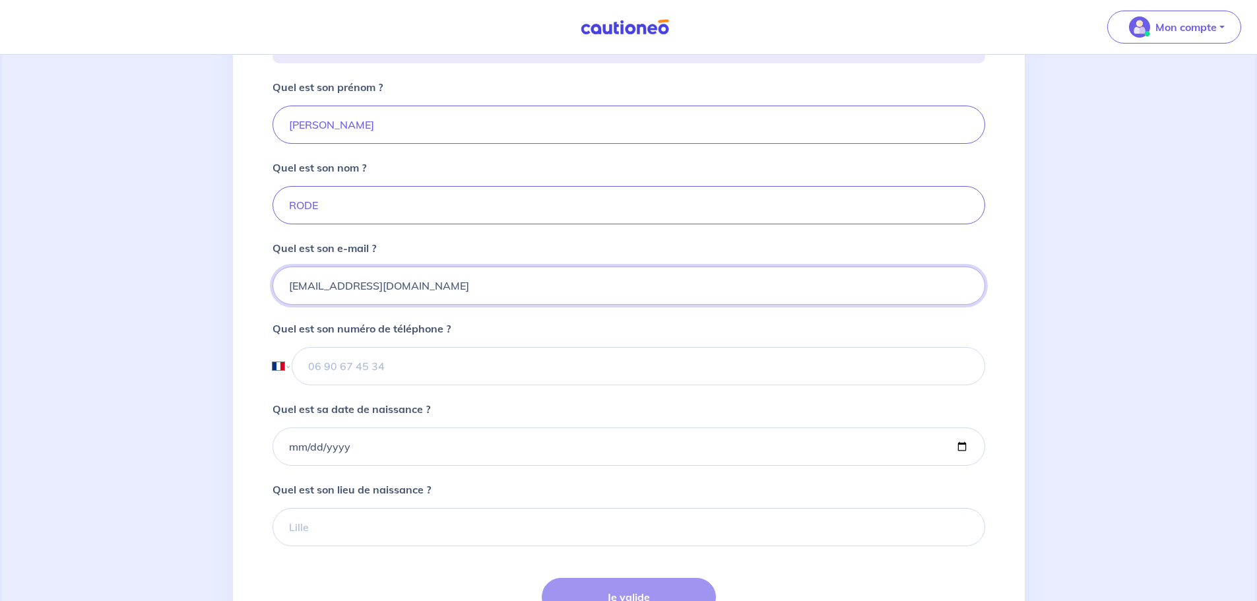
scroll to position [264, 0]
type input "m.rode@stradestpart.fr"
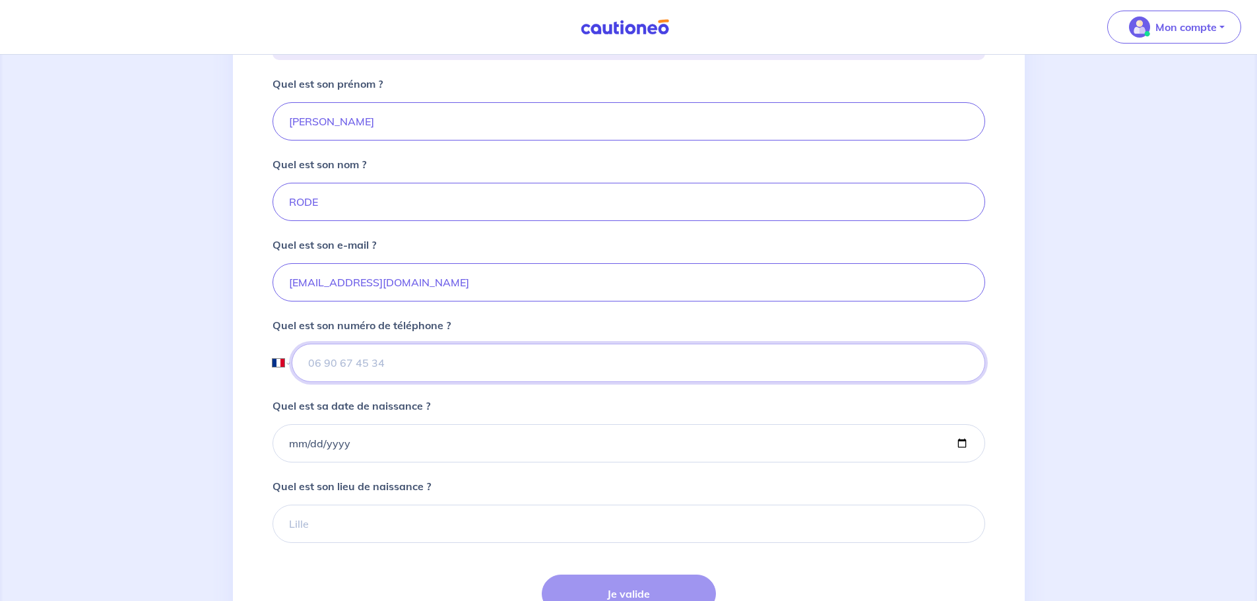
click at [350, 382] on input "tel" at bounding box center [638, 363] width 693 height 38
type input "06 13 21 85 35"
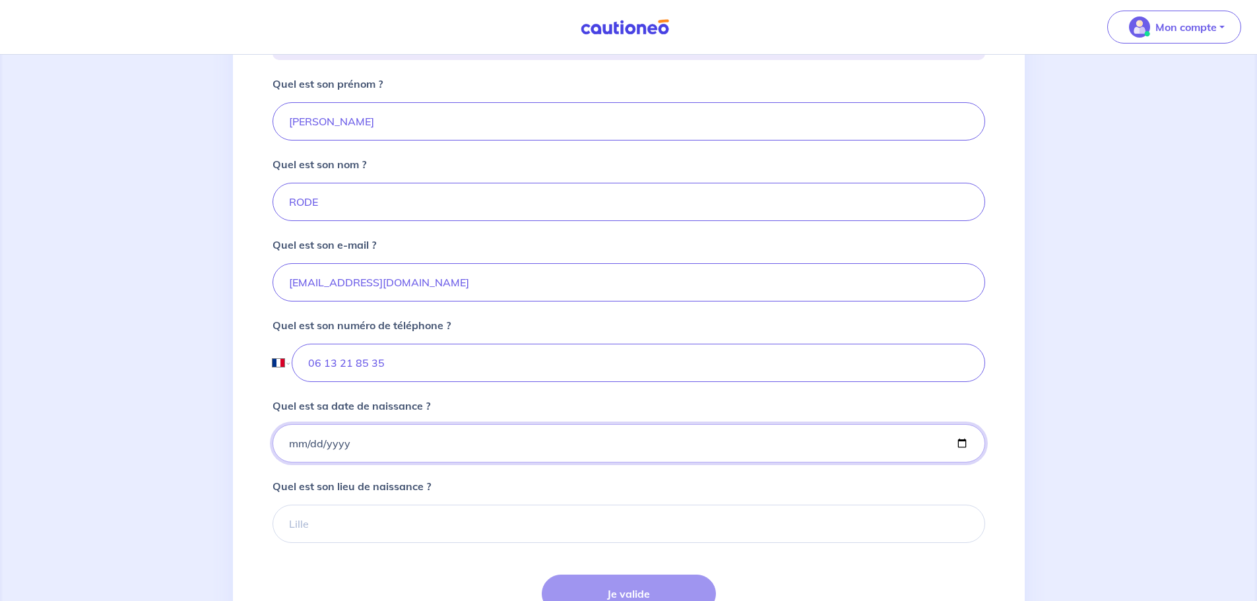
click at [351, 462] on input "Quel est sa date de naissance ?" at bounding box center [628, 443] width 712 height 38
type input "1956-06-03"
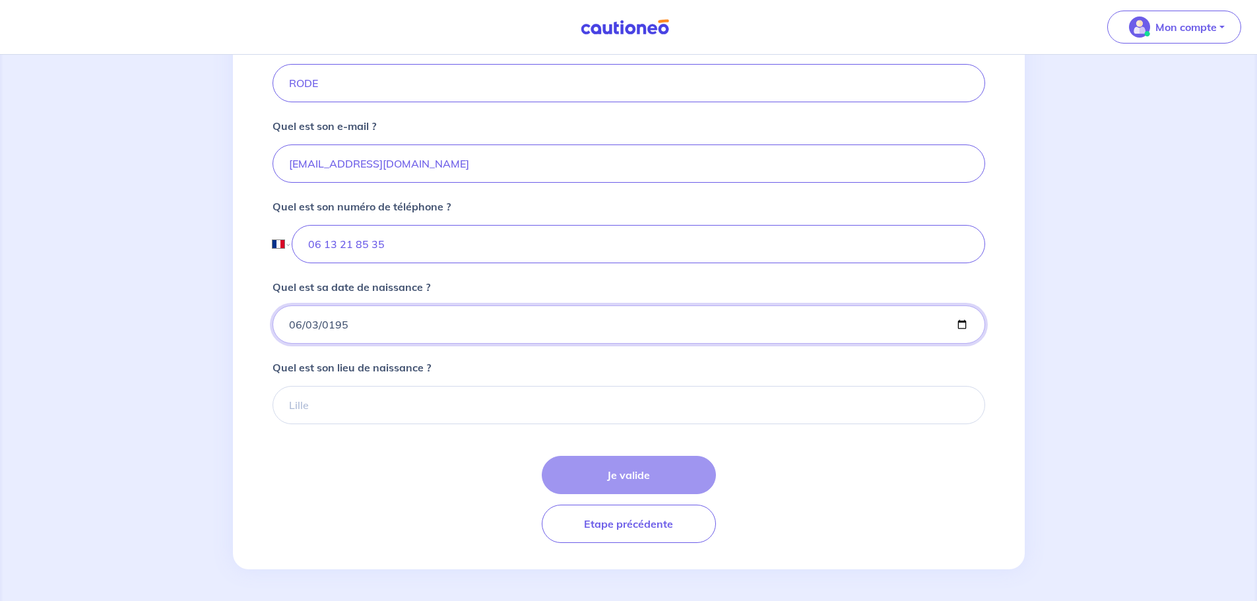
scroll to position [404, 0]
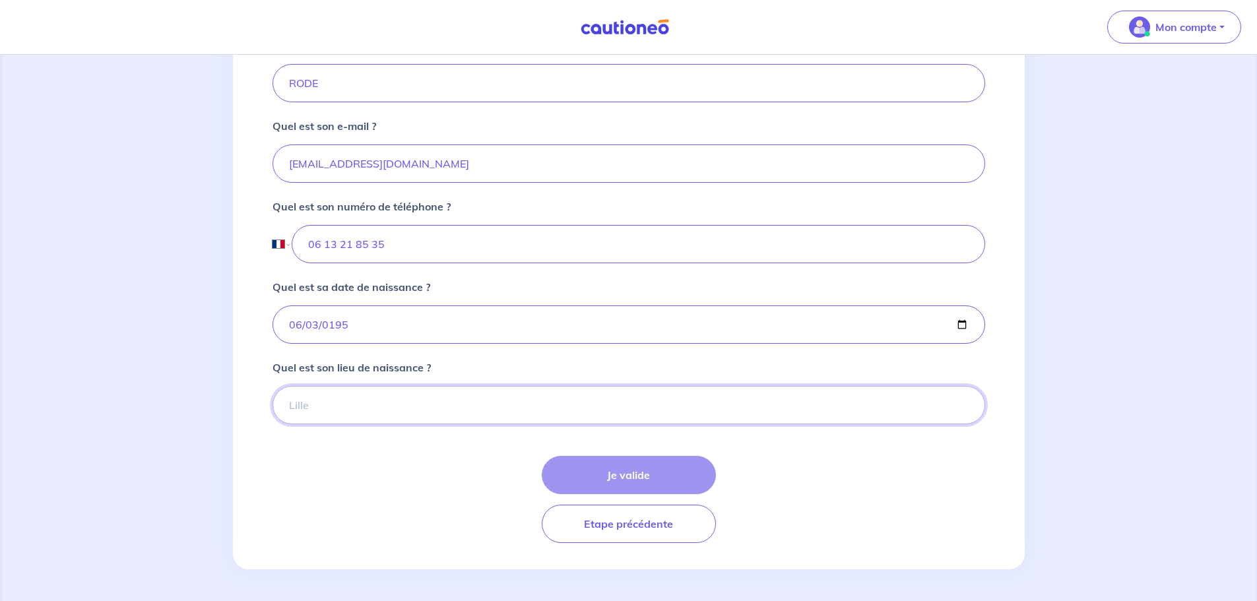
click at [321, 402] on input "Quel est son lieu de naissance ?" at bounding box center [628, 405] width 712 height 38
type input "THIONVILLE"
click at [608, 479] on button "Je valide" at bounding box center [629, 475] width 174 height 38
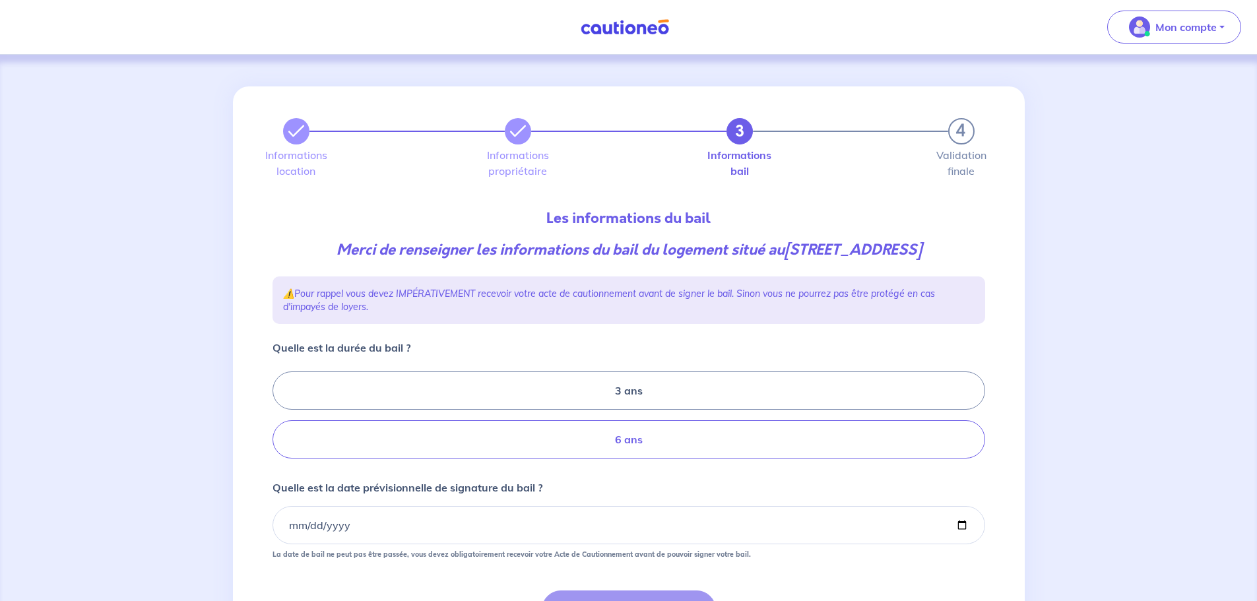
click at [594, 433] on label "6 ans" at bounding box center [628, 439] width 712 height 38
click at [281, 420] on input "6 ans" at bounding box center [276, 415] width 9 height 9
radio input "true"
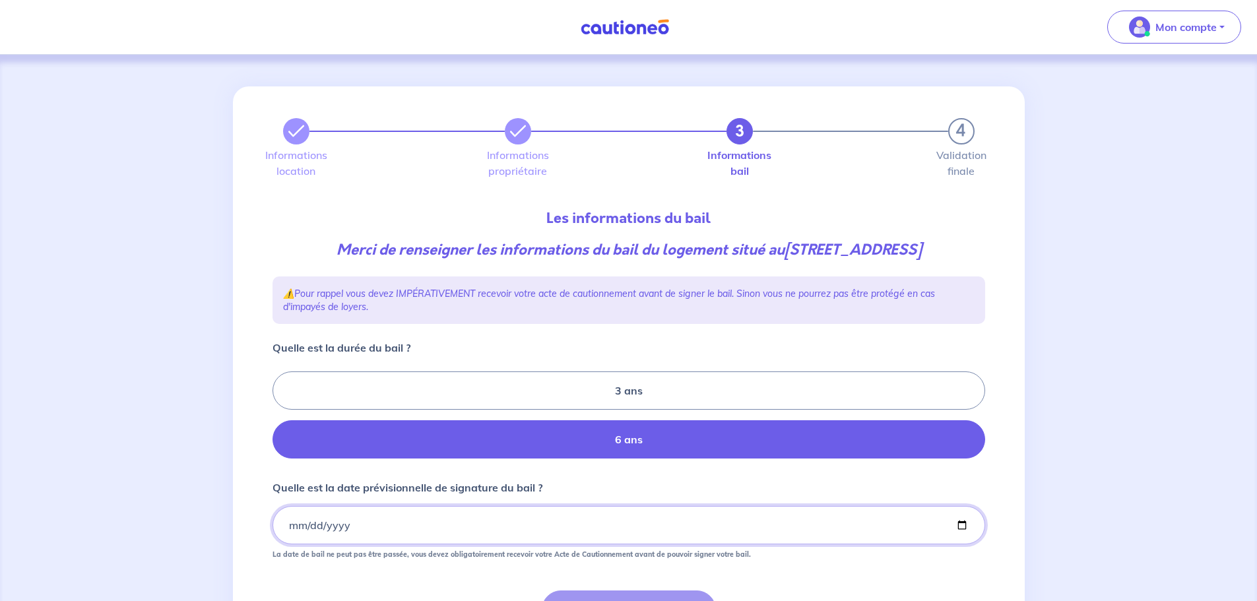
click at [418, 530] on input "Quelle est la date prévisionnelle de signature du bail ?" at bounding box center [628, 525] width 712 height 38
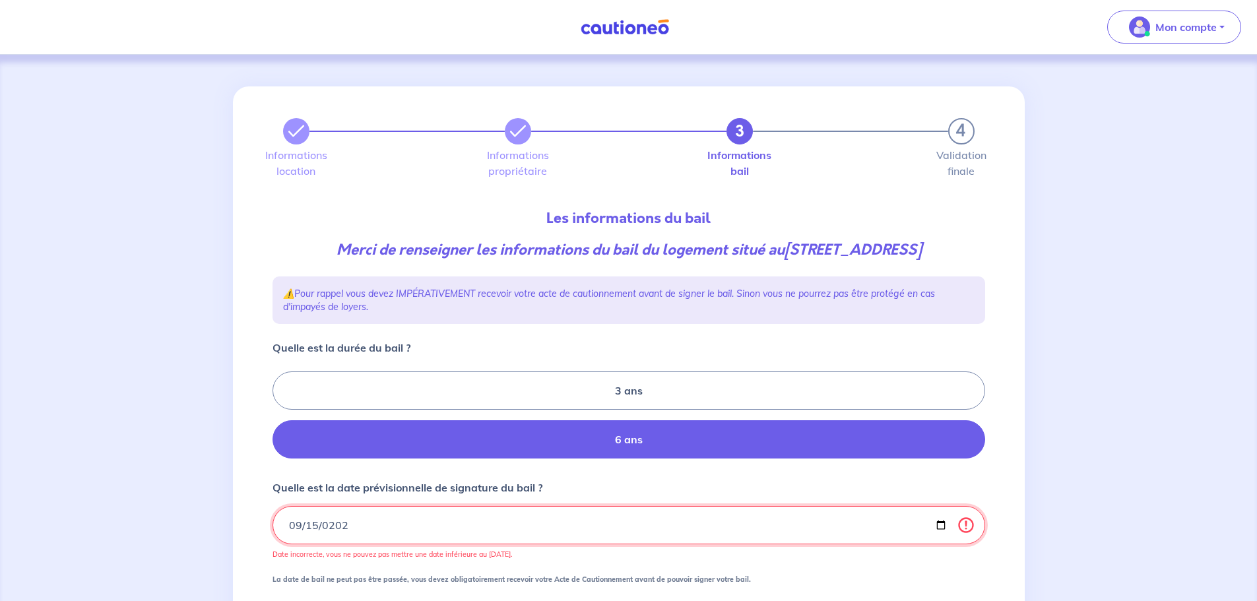
type input "2025-09-15"
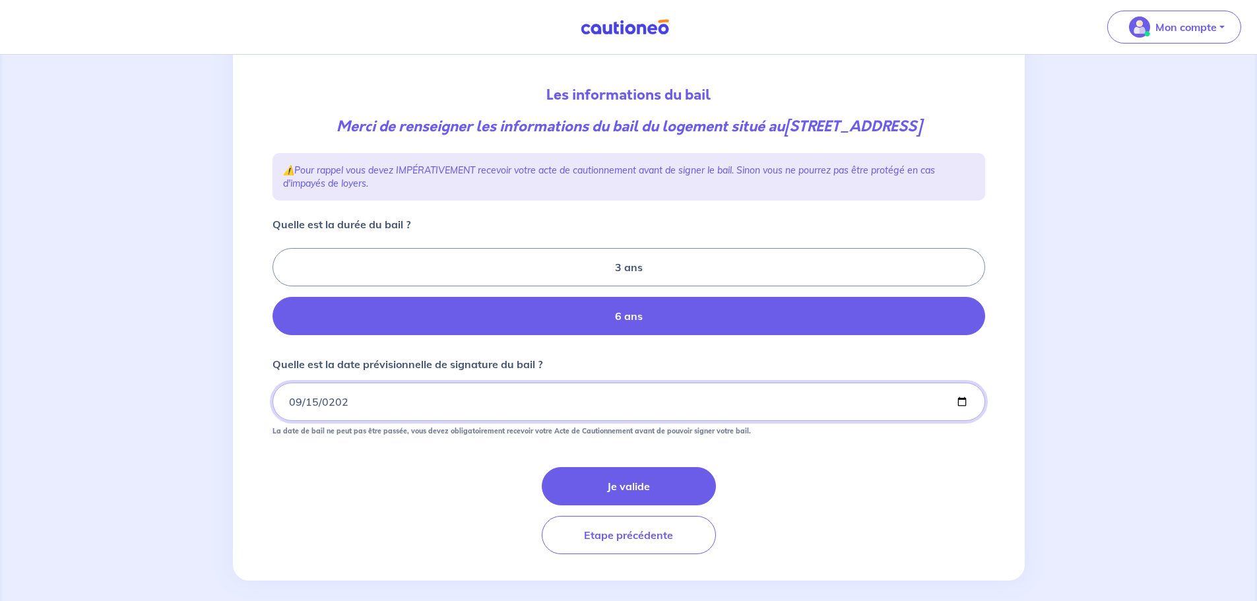
scroll to position [135, 0]
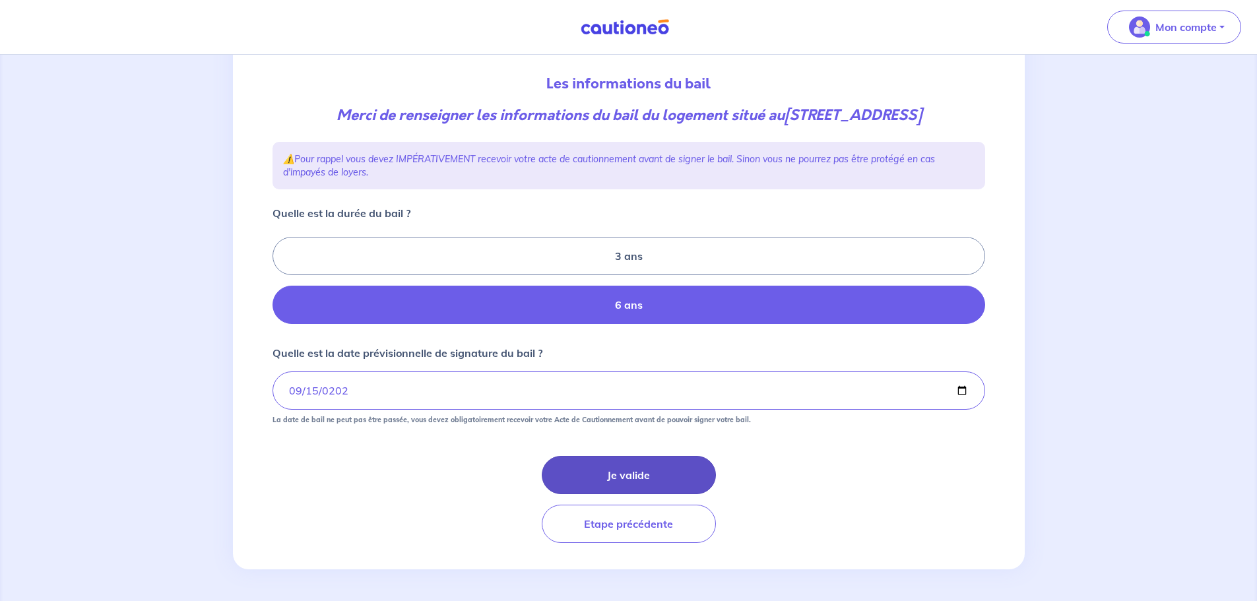
click at [633, 464] on button "Je valide" at bounding box center [629, 475] width 174 height 38
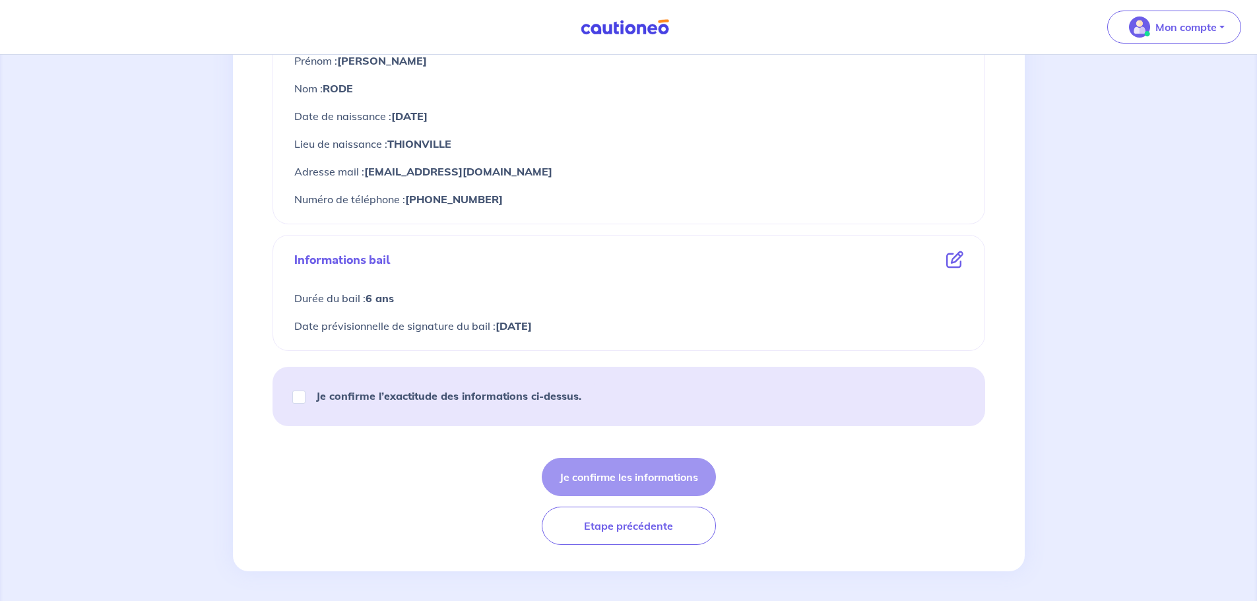
scroll to position [644, 0]
click at [439, 396] on strong "Je confirme l’exactitude des informations ci-dessus." at bounding box center [448, 393] width 265 height 13
click at [305, 396] on input "Je confirme l’exactitude des informations ci-dessus." at bounding box center [298, 395] width 13 height 13
checkbox input "true"
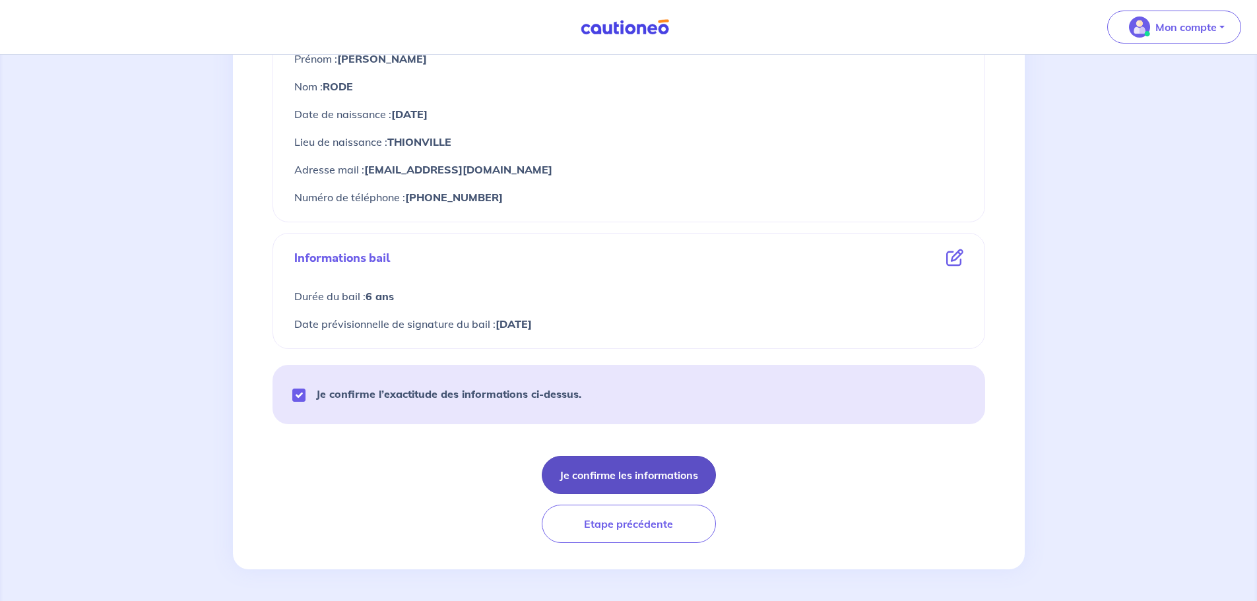
click at [602, 469] on button "Je confirme les informations" at bounding box center [629, 475] width 174 height 38
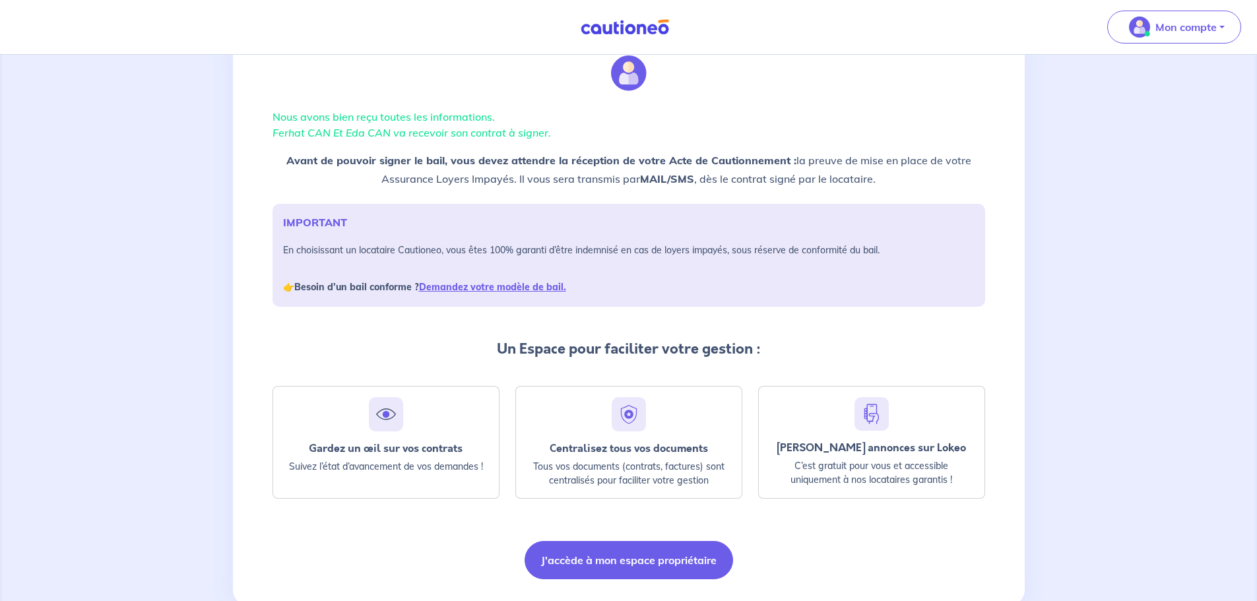
scroll to position [19, 0]
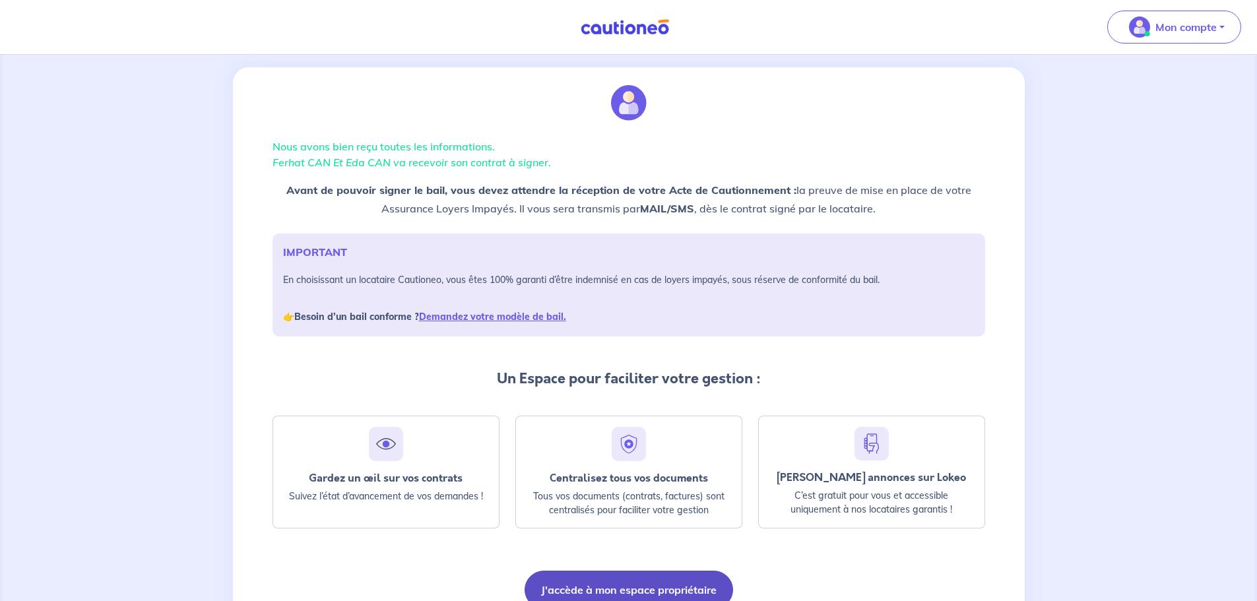
click at [622, 586] on button "J'accède à mon espace propriétaire" at bounding box center [628, 590] width 208 height 38
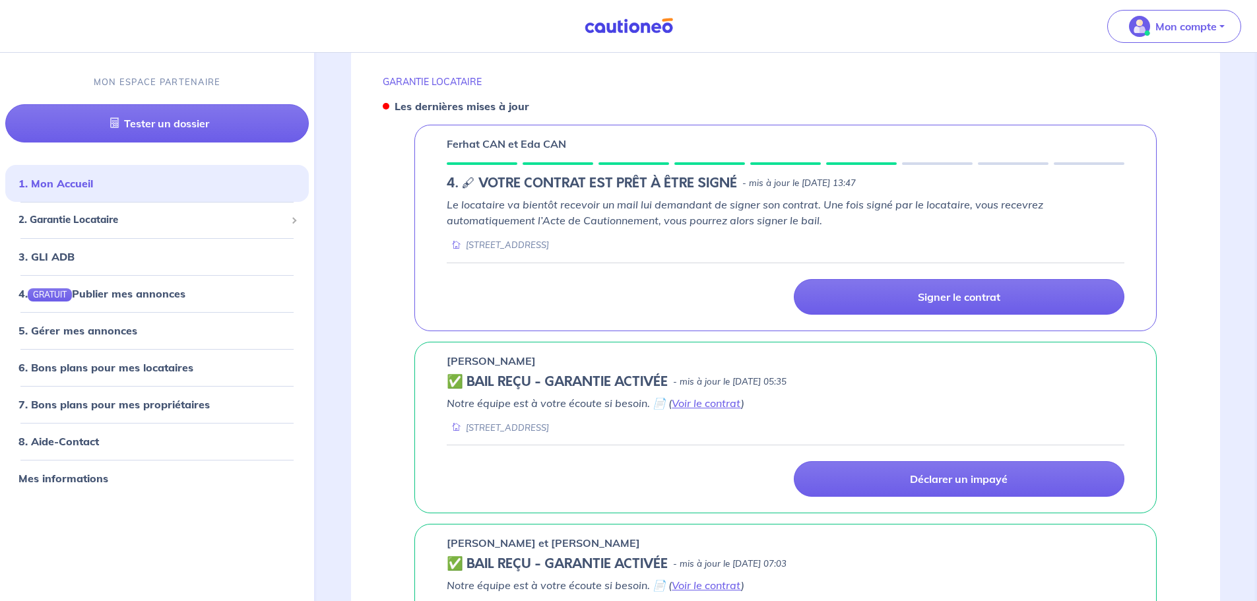
scroll to position [528, 0]
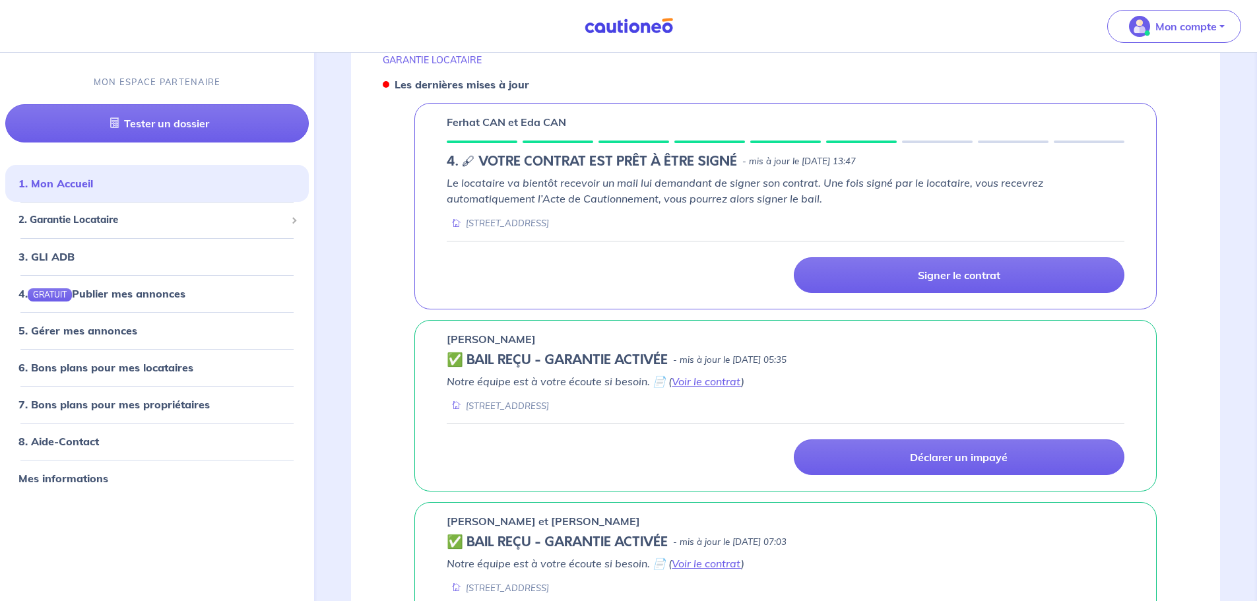
click at [520, 344] on p "[PERSON_NAME]" at bounding box center [491, 339] width 89 height 16
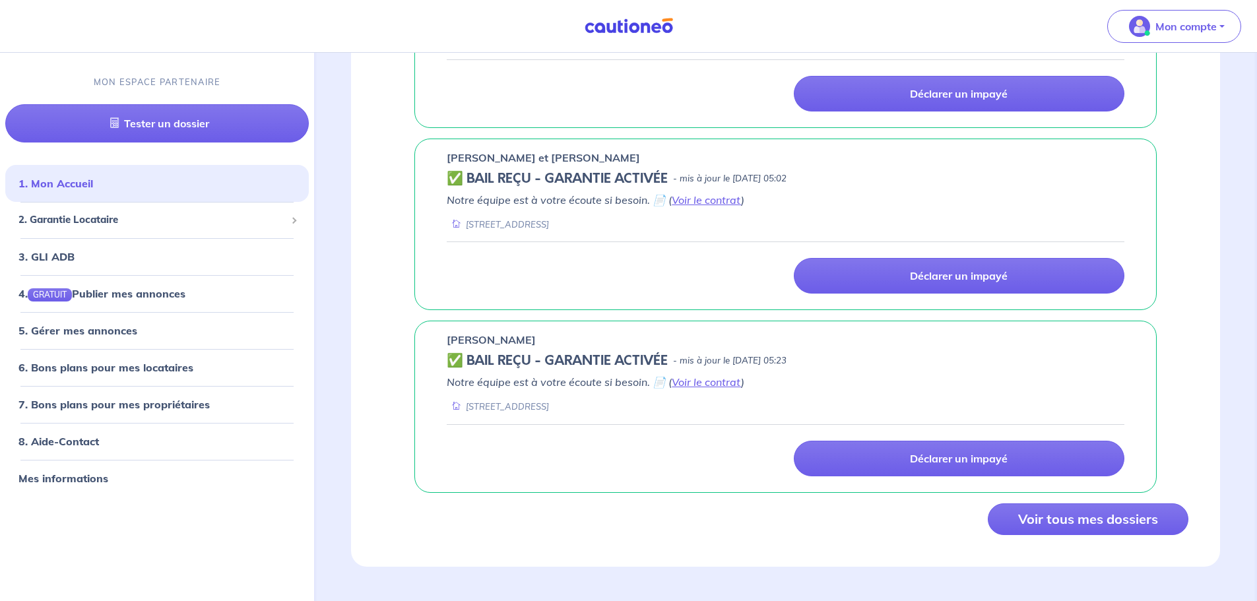
scroll to position [1076, 0]
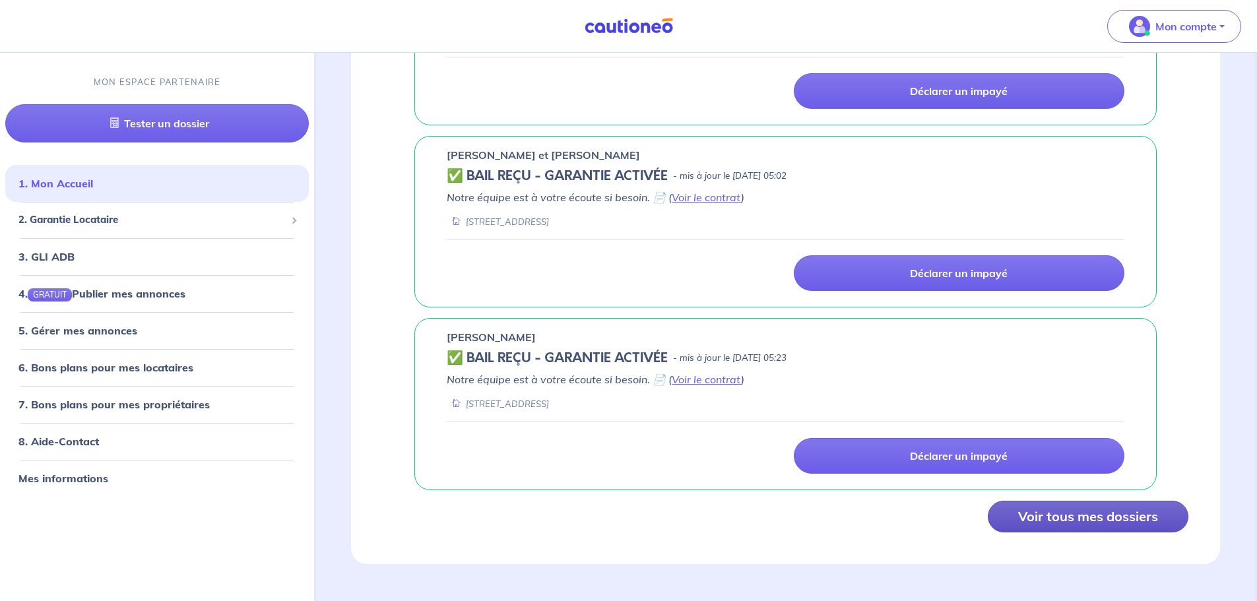
click at [1063, 514] on button "Voir tous mes dossiers" at bounding box center [1087, 517] width 201 height 32
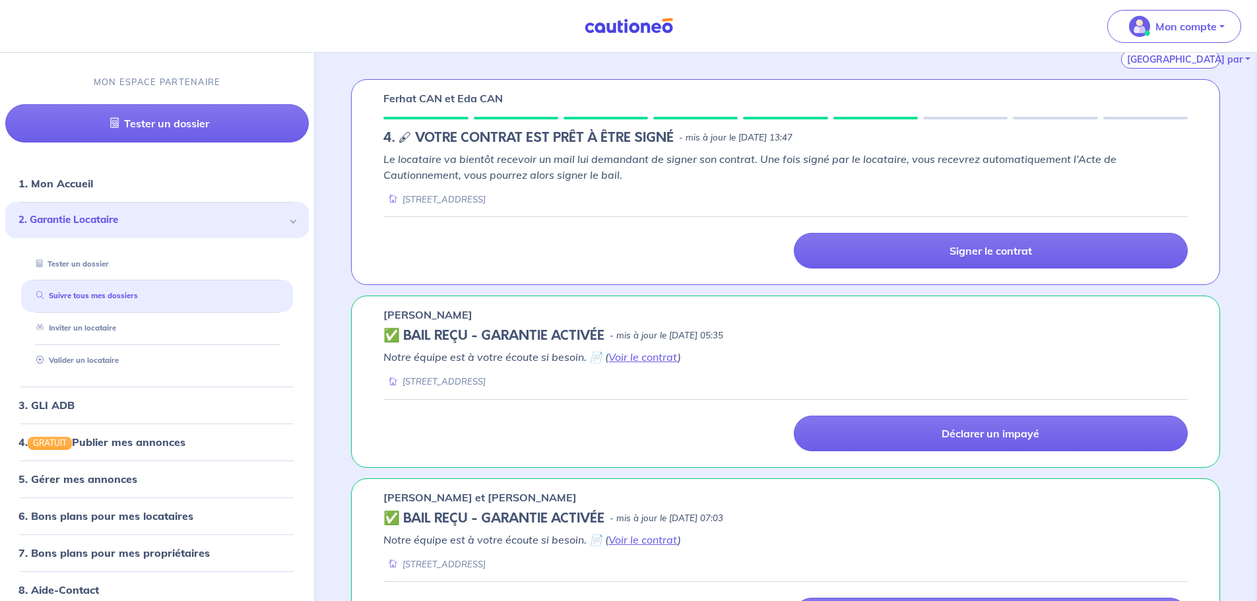
scroll to position [179, 0]
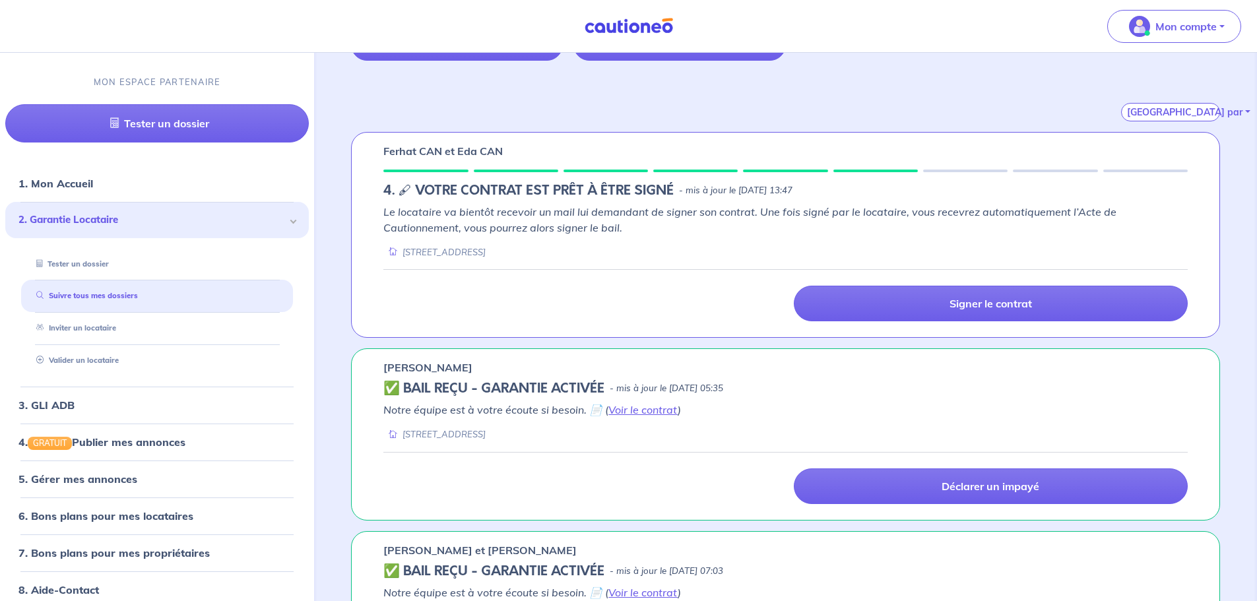
click at [448, 384] on h5 "✅ BAIL REÇU - GARANTIE ACTIVÉE" at bounding box center [493, 389] width 221 height 16
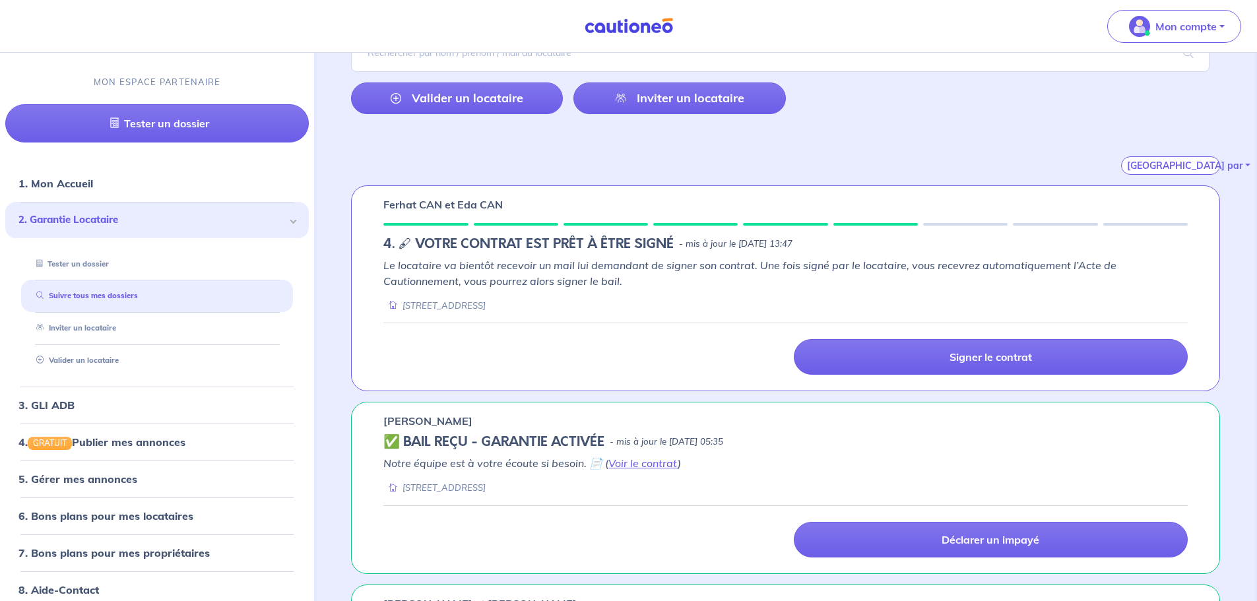
scroll to position [0, 0]
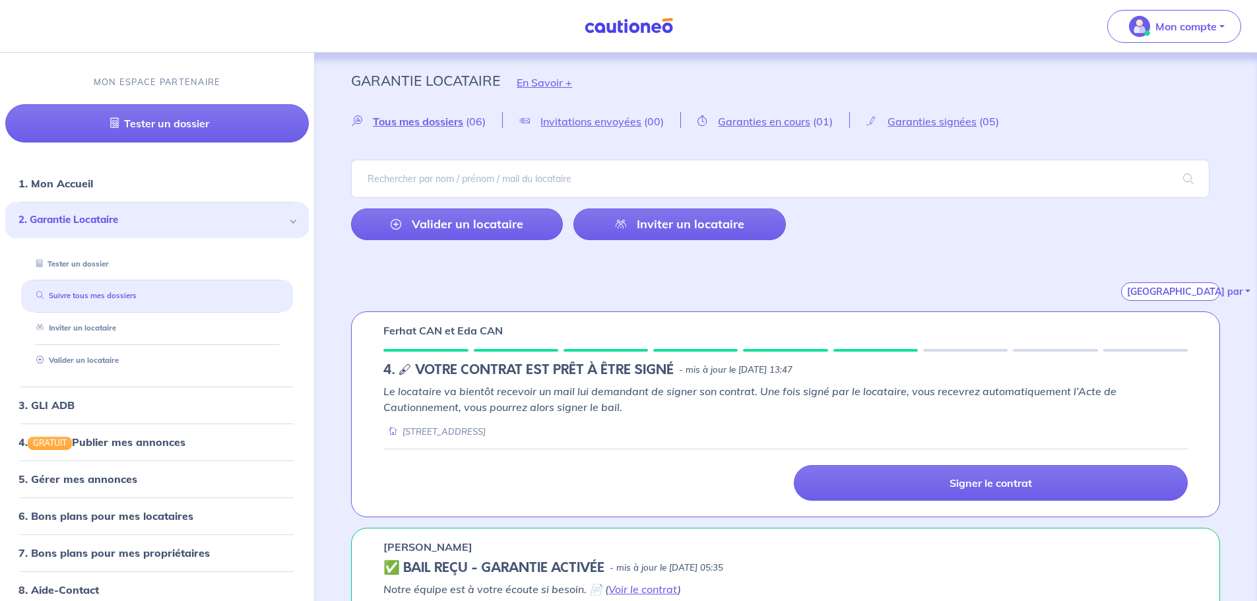
click at [114, 296] on link "Suivre tous mes dossiers" at bounding box center [84, 296] width 106 height 9
click at [782, 124] on span "Garanties en cours" at bounding box center [764, 121] width 92 height 13
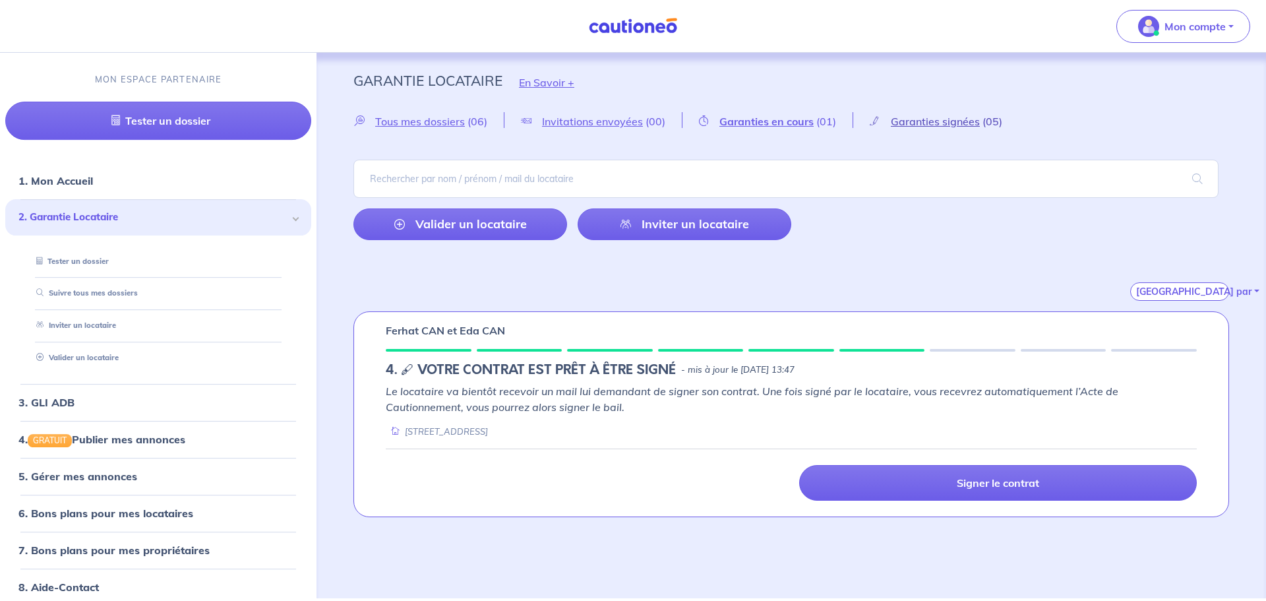
click at [867, 123] on link "Garanties signées (05)" at bounding box center [937, 121] width 166 height 13
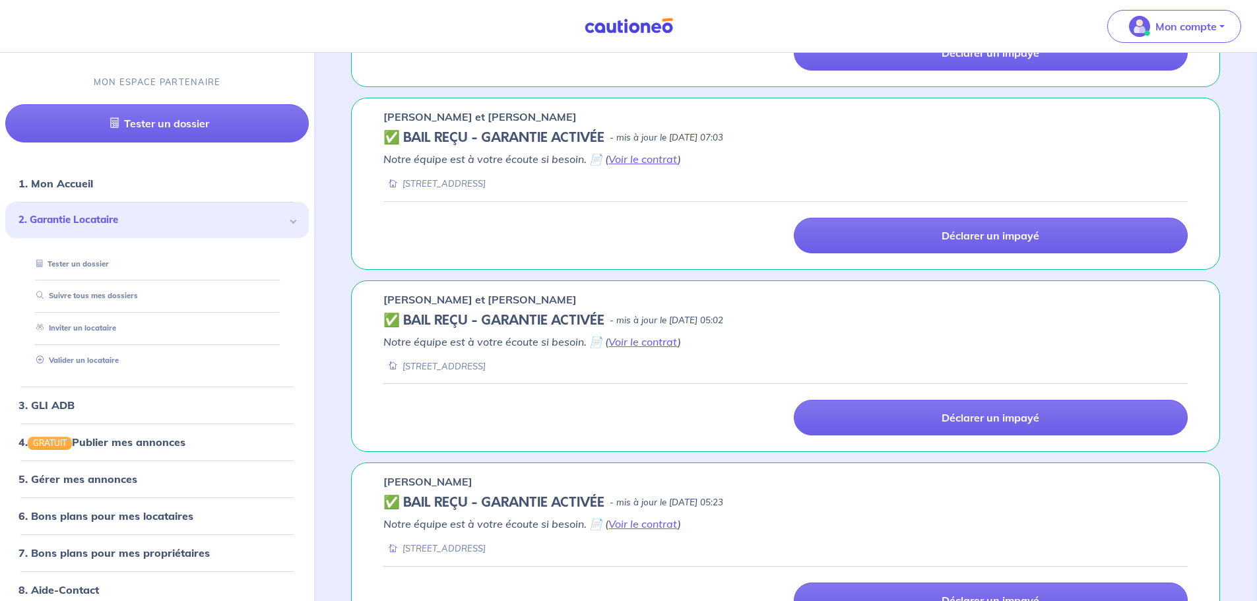
scroll to position [622, 0]
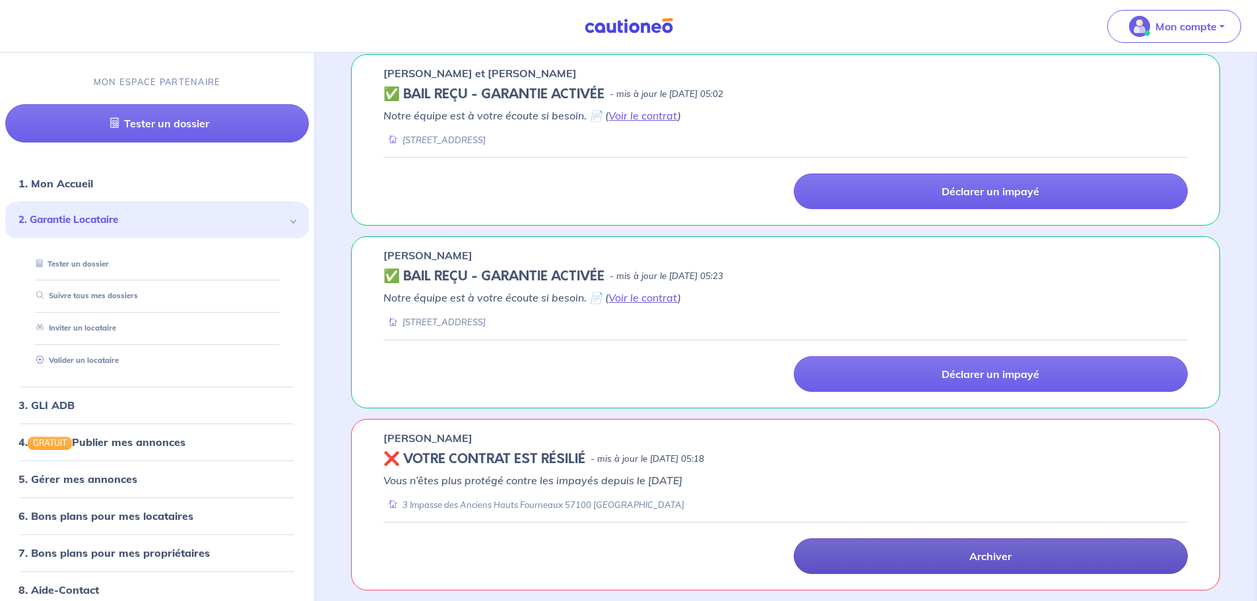
click at [970, 553] on p "Archiver" at bounding box center [990, 555] width 42 height 13
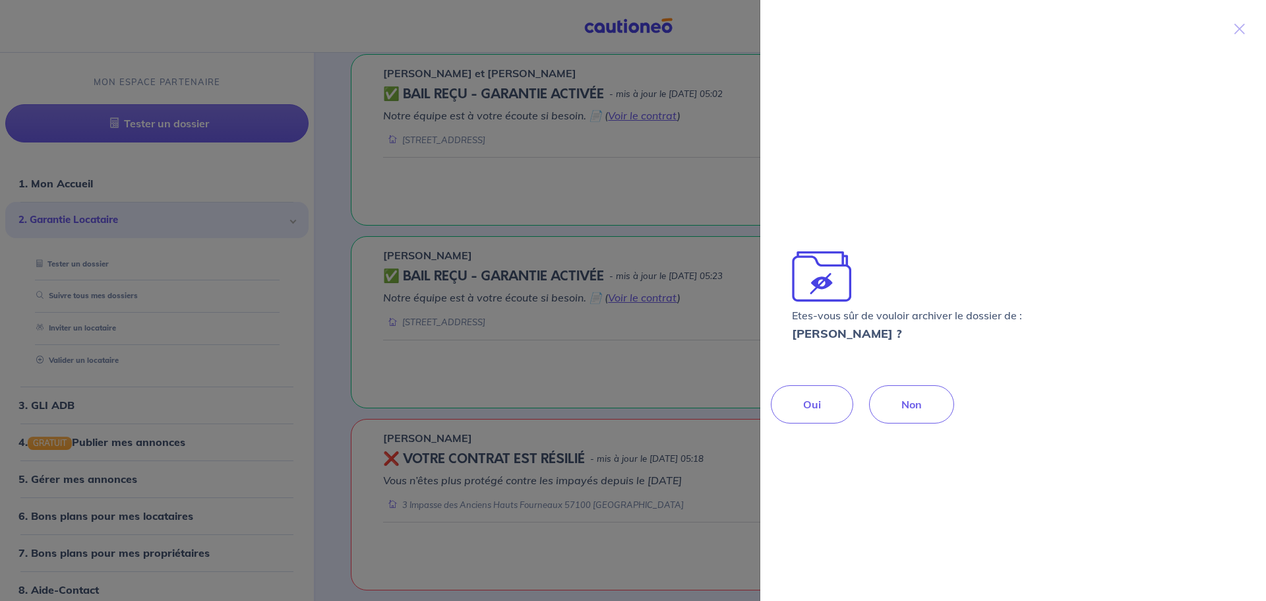
click at [808, 403] on p "Oui" at bounding box center [812, 404] width 18 height 16
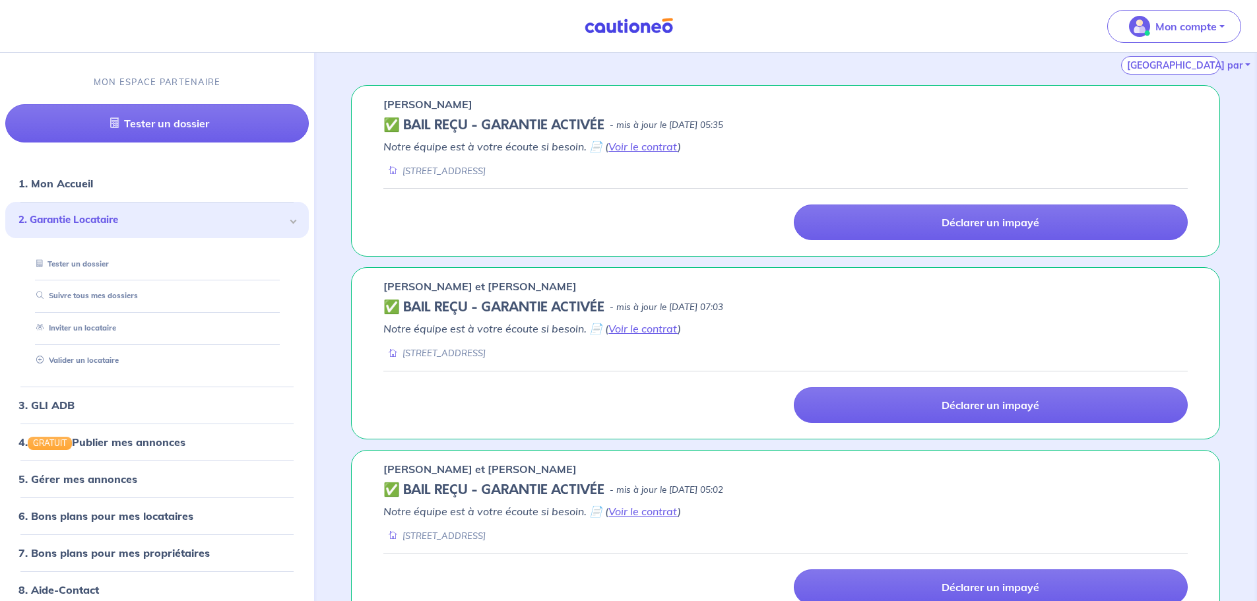
scroll to position [0, 0]
